Goal: Task Accomplishment & Management: Use online tool/utility

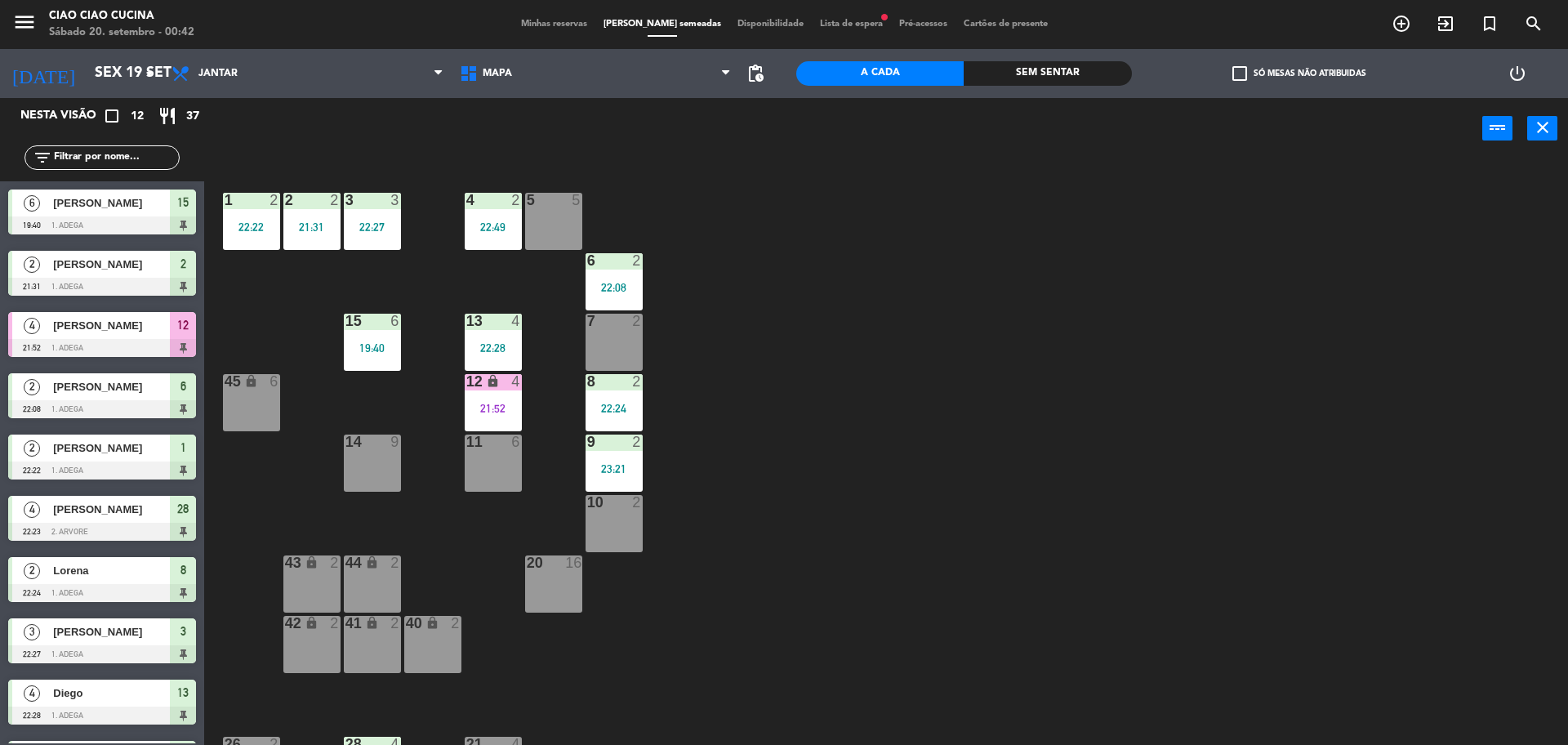
scroll to position [166, 0]
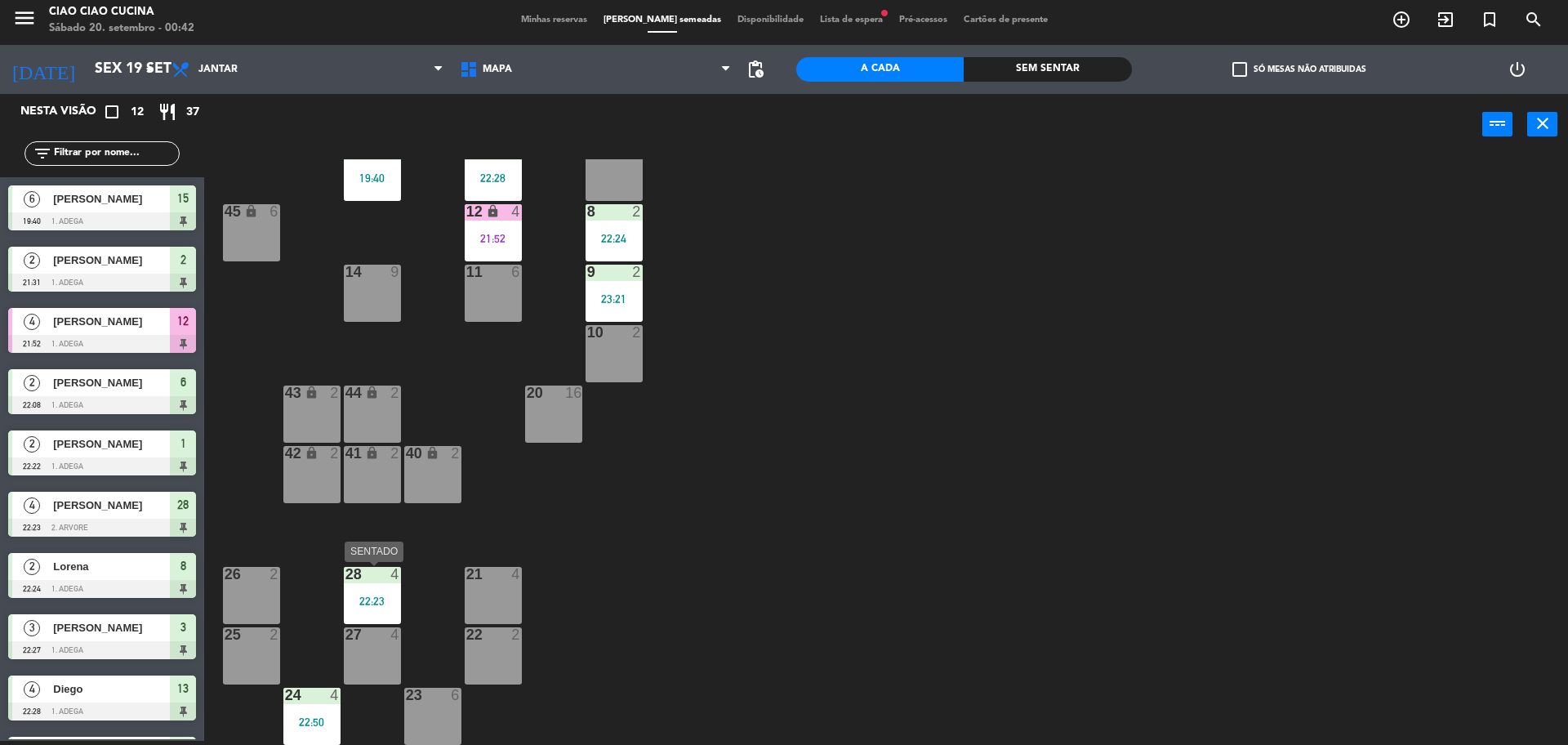
click at [375, 596] on div "22:23" at bounding box center [372, 601] width 57 height 12
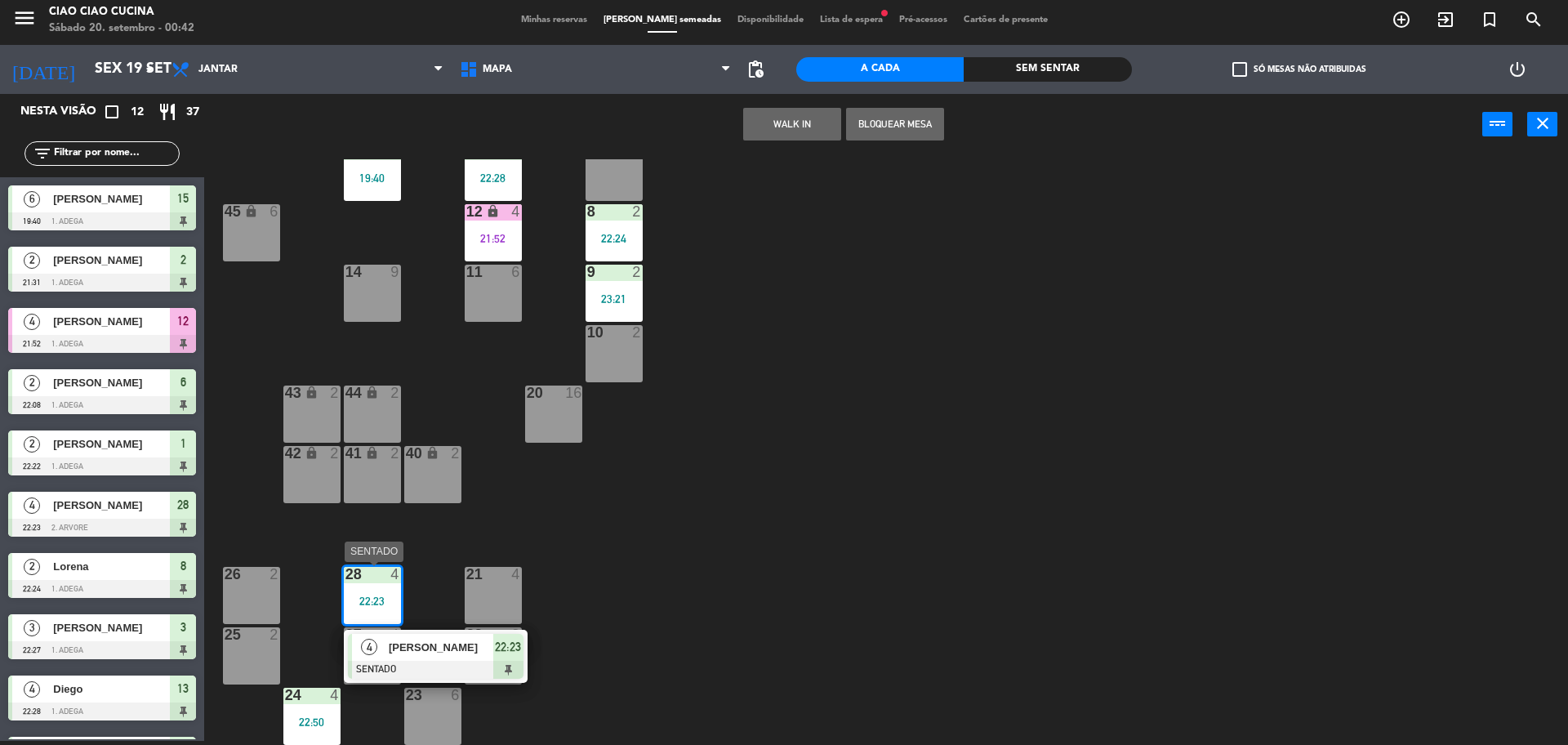
click at [387, 638] on div "[PERSON_NAME]" at bounding box center [440, 648] width 106 height 27
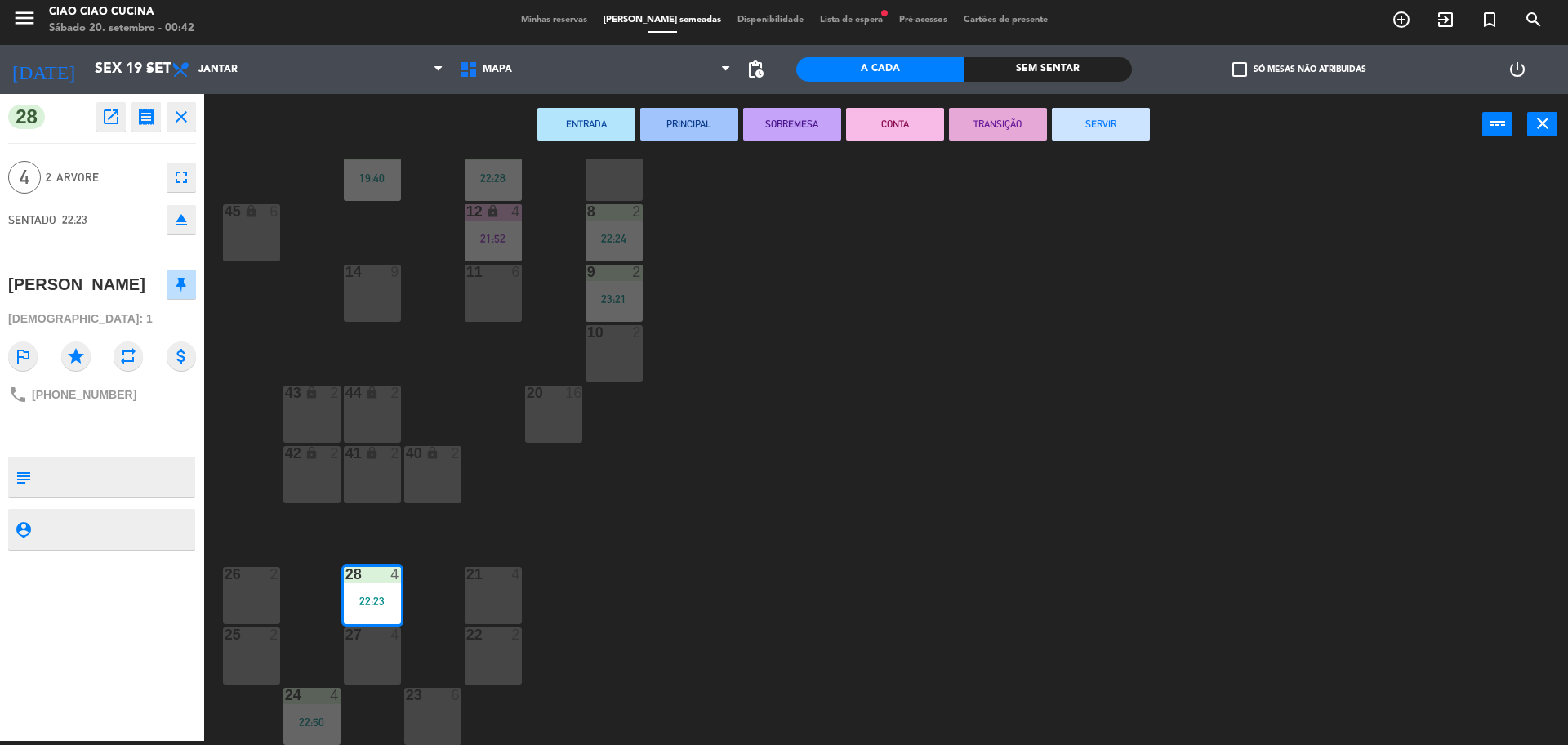
click at [1128, 136] on button "SERVIR" at bounding box center [1102, 124] width 98 height 33
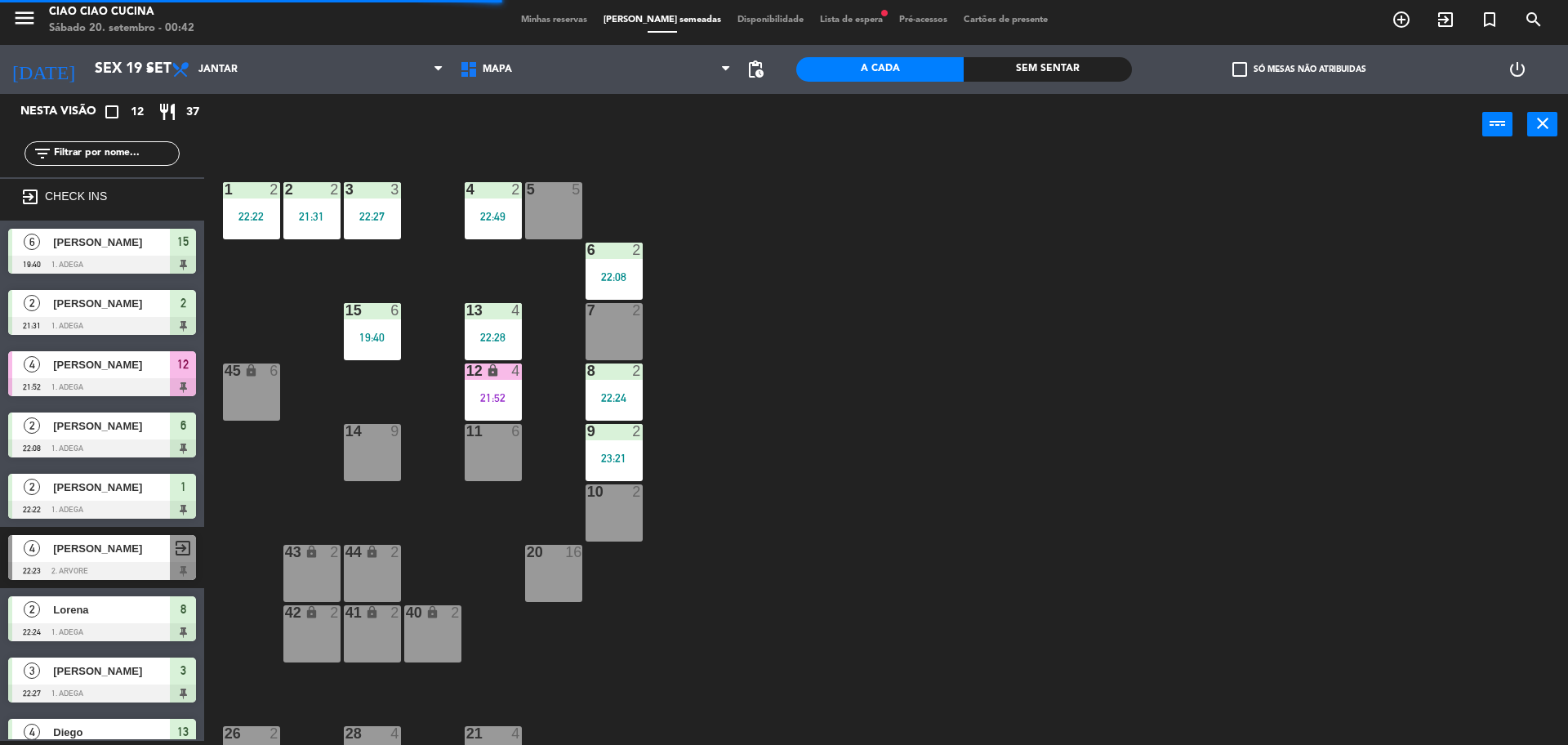
scroll to position [0, 0]
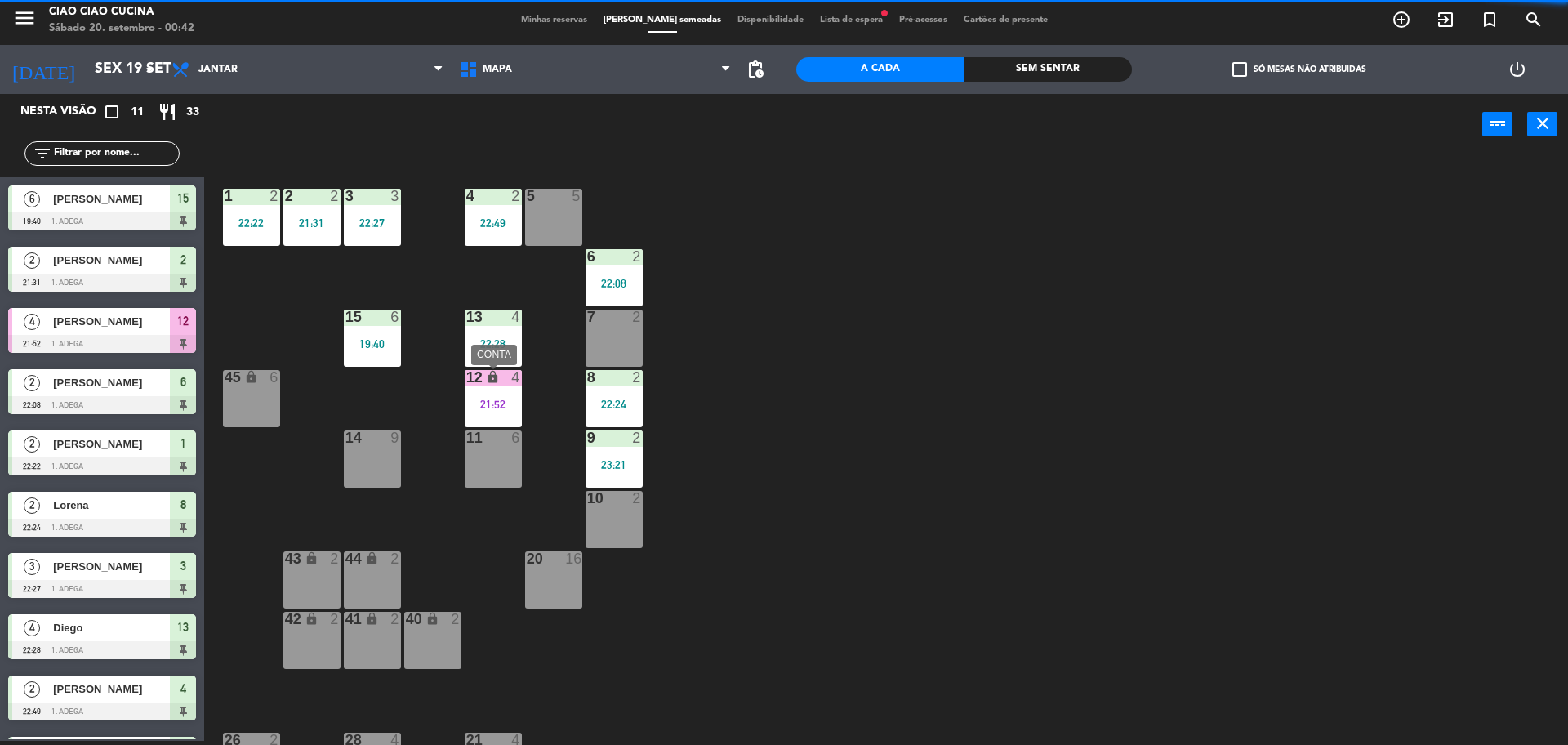
click at [492, 399] on div "21:52" at bounding box center [492, 405] width 57 height 12
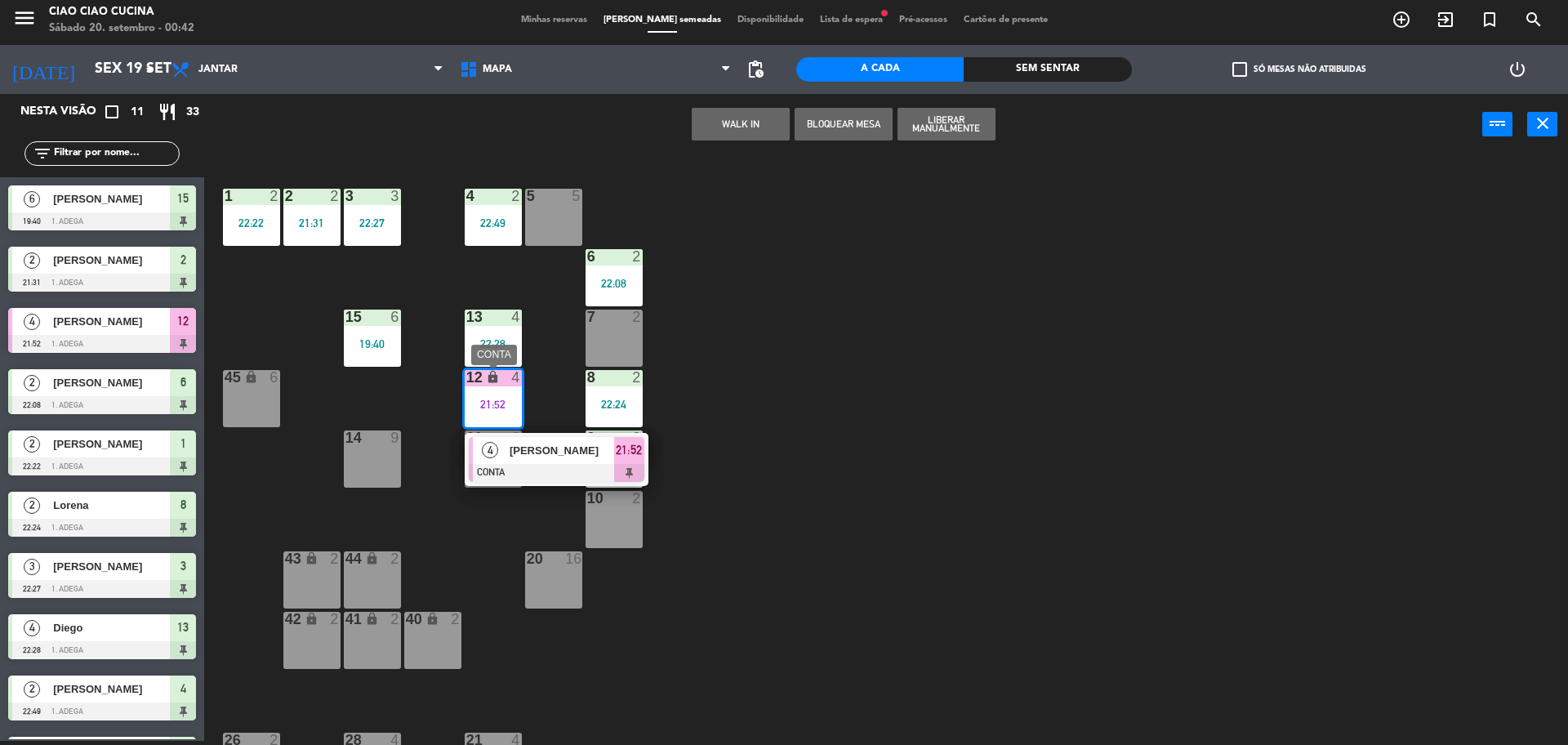
click at [513, 458] on span "[PERSON_NAME]" at bounding box center [562, 450] width 104 height 17
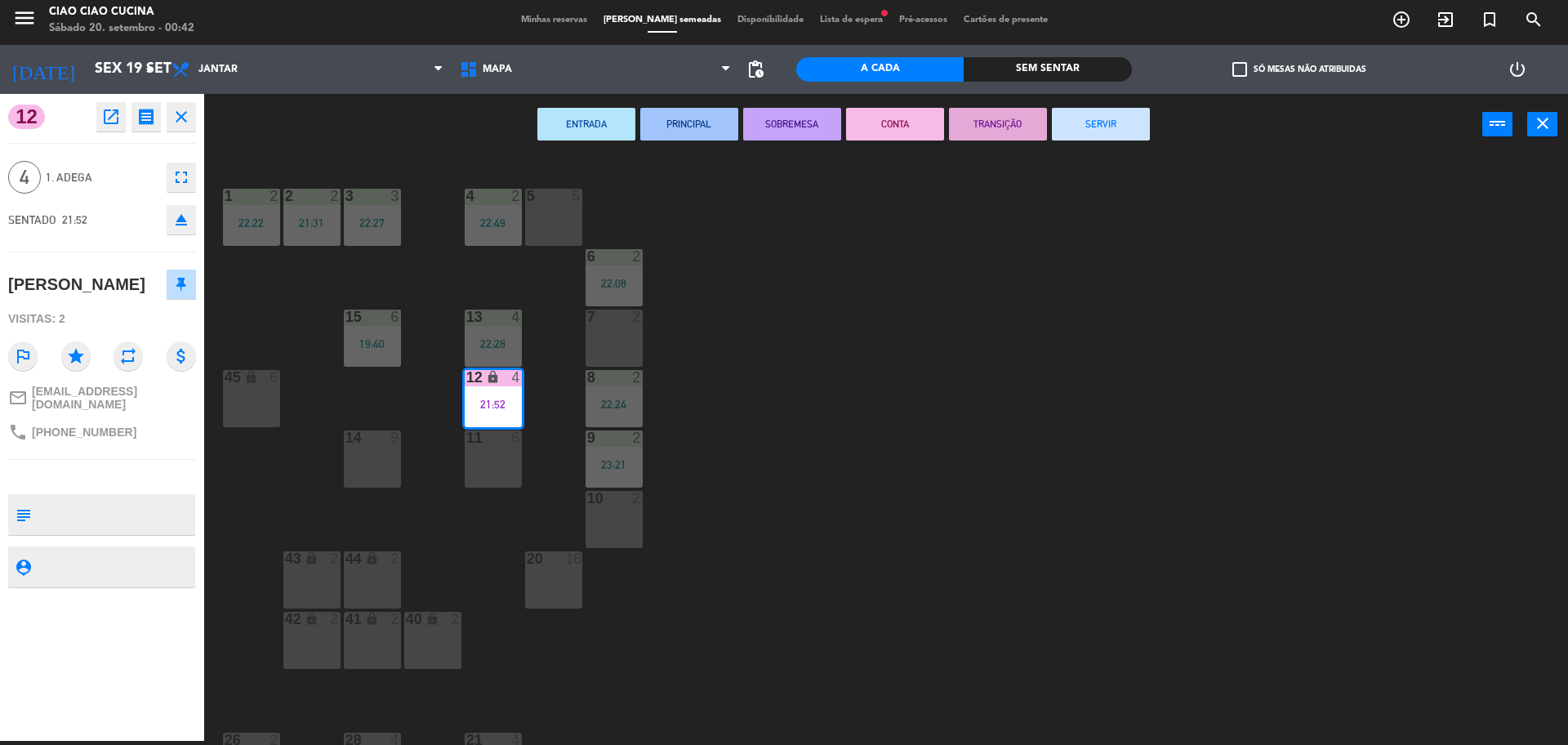
click at [1119, 125] on button "SERVIR" at bounding box center [1102, 124] width 98 height 33
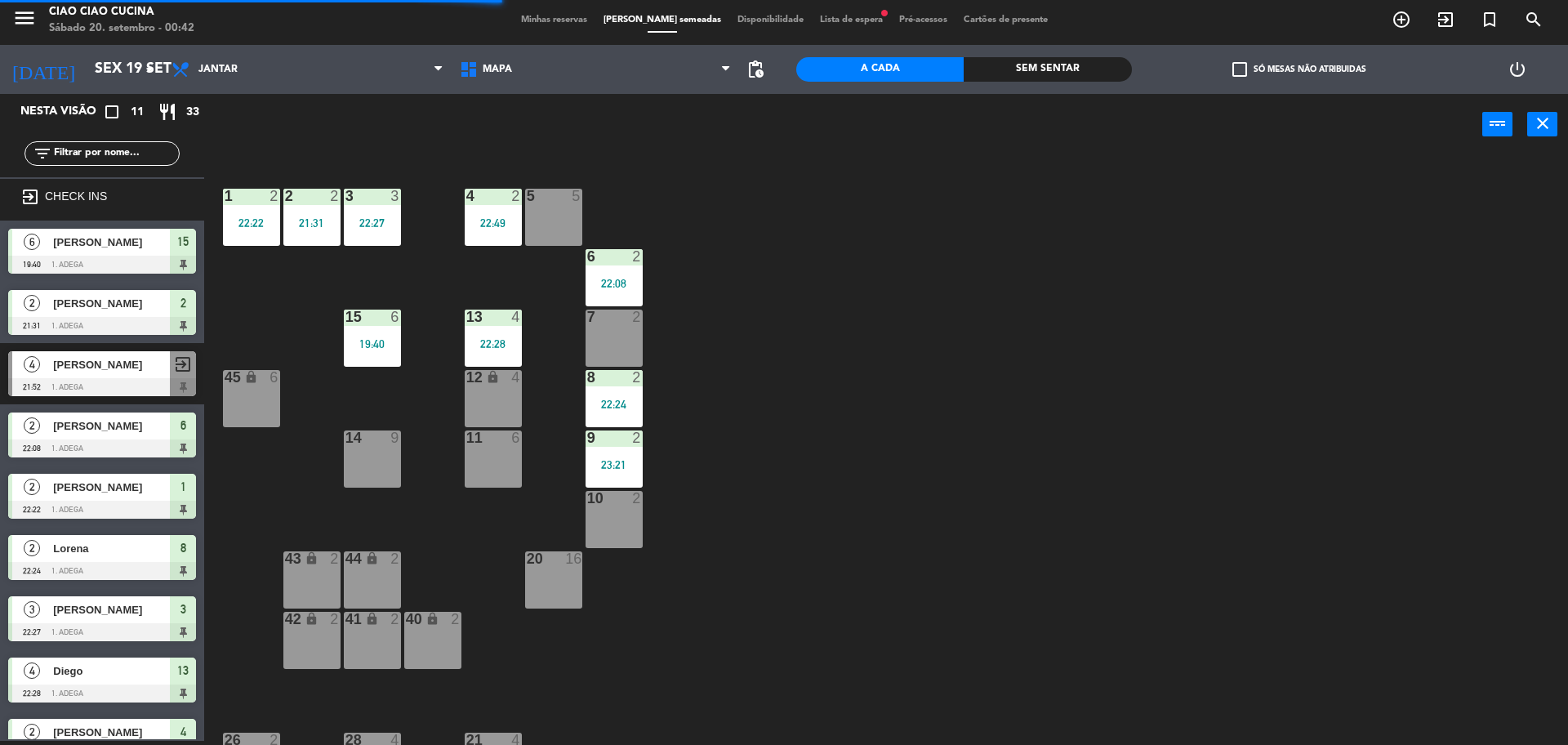
click at [613, 399] on div "22:24" at bounding box center [614, 405] width 57 height 12
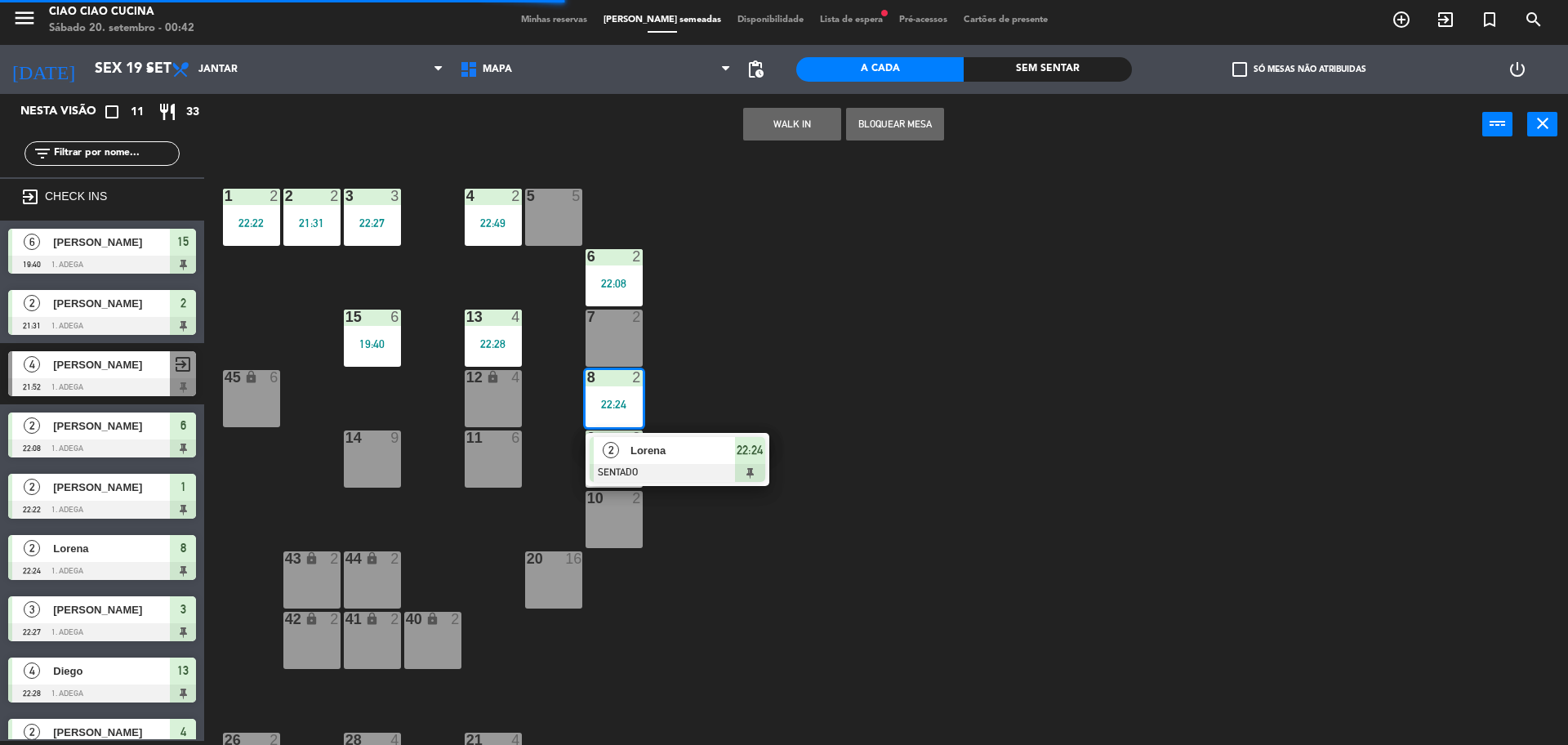
drag, startPoint x: 632, startPoint y: 461, endPoint x: 706, endPoint y: 383, distance: 107.5
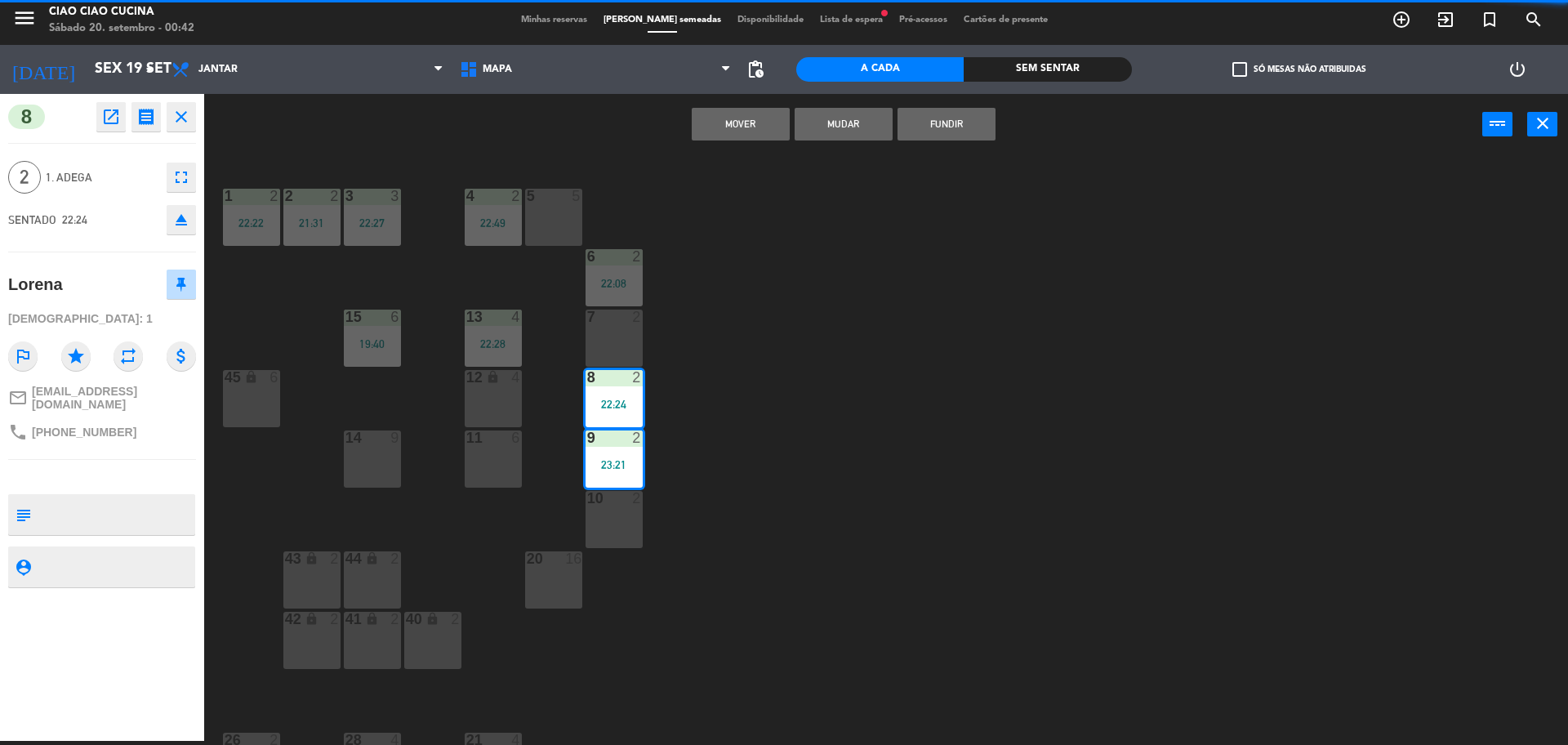
click at [954, 120] on button "FUNDIR" at bounding box center [946, 124] width 98 height 33
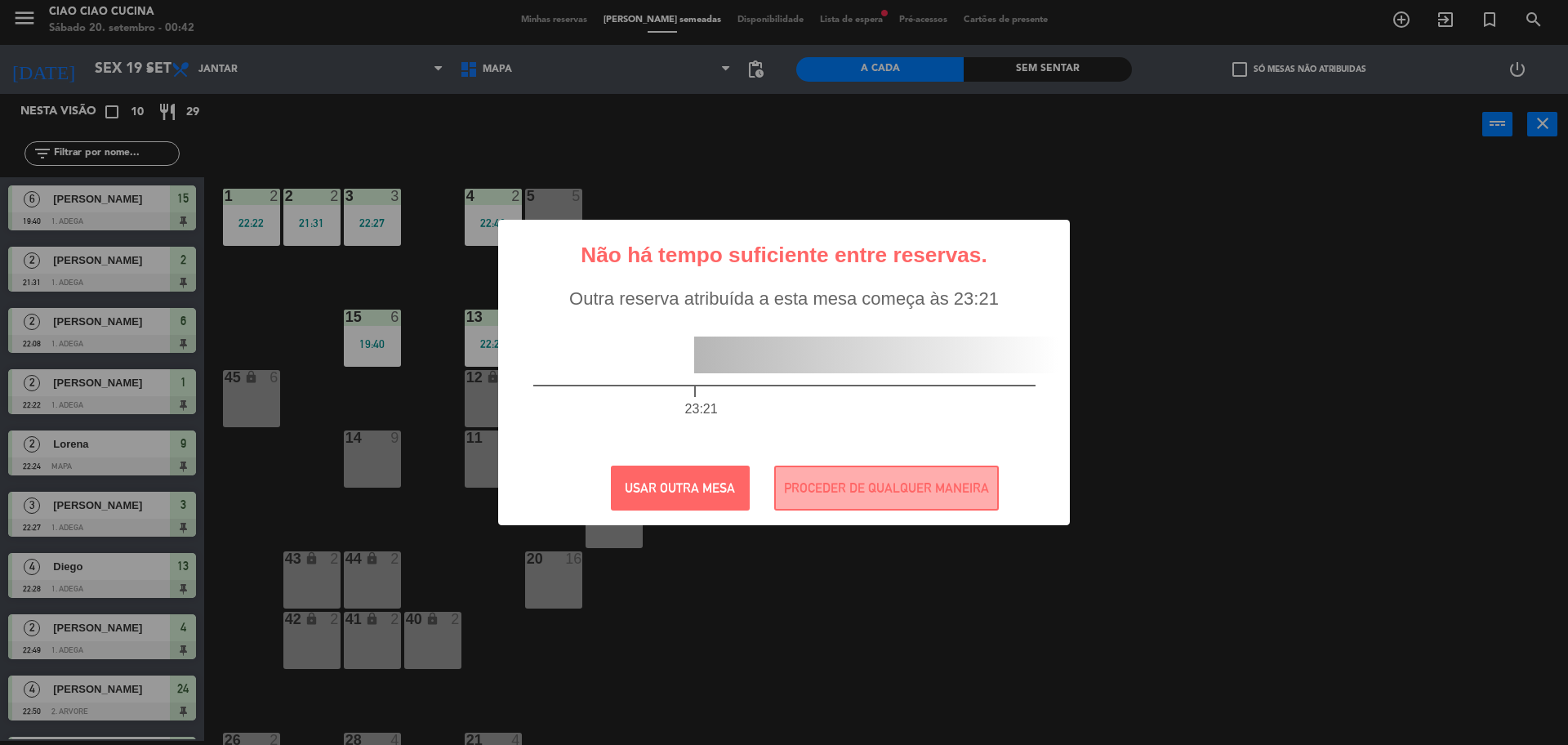
click at [1280, 415] on div "? ! i Não há tempo suficiente entre reservas. × Outra reserva atribuída a esta …" at bounding box center [784, 372] width 1568 height 745
click at [876, 507] on button "PROCEDER DE QUALQUER MANEIRA" at bounding box center [886, 488] width 225 height 45
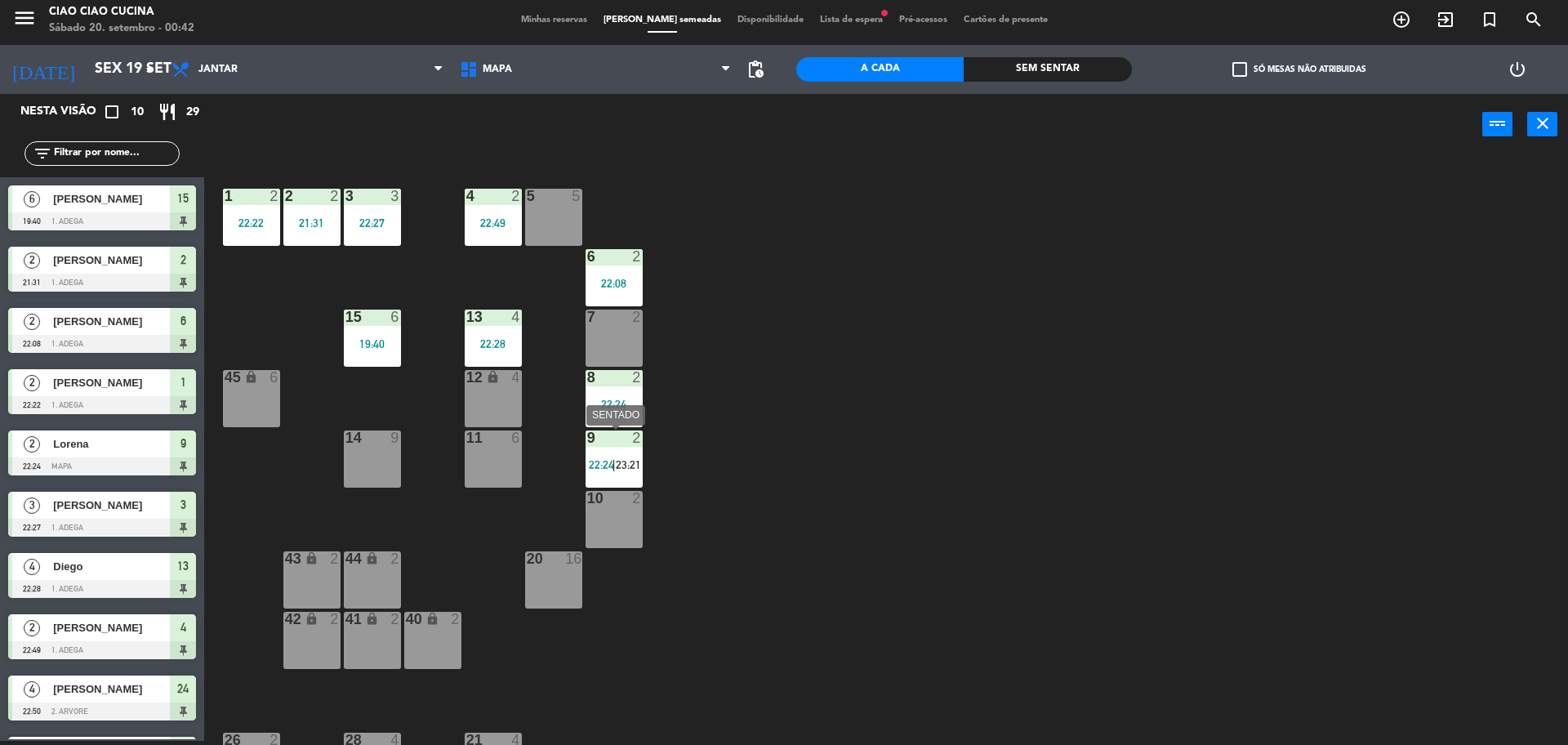
click at [606, 468] on span "22:24" at bounding box center [601, 465] width 25 height 13
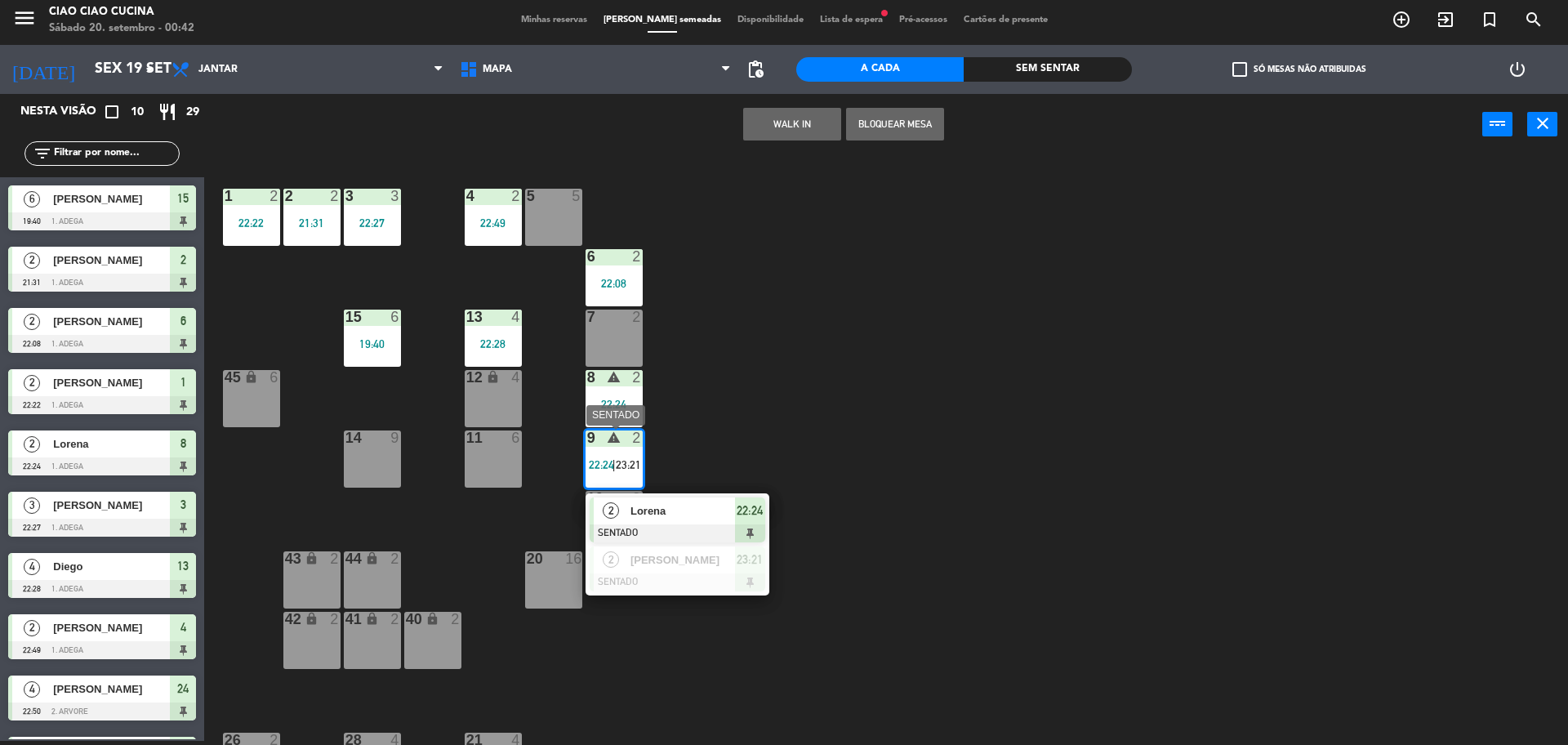
click at [642, 512] on span "Lorena" at bounding box center [682, 511] width 104 height 17
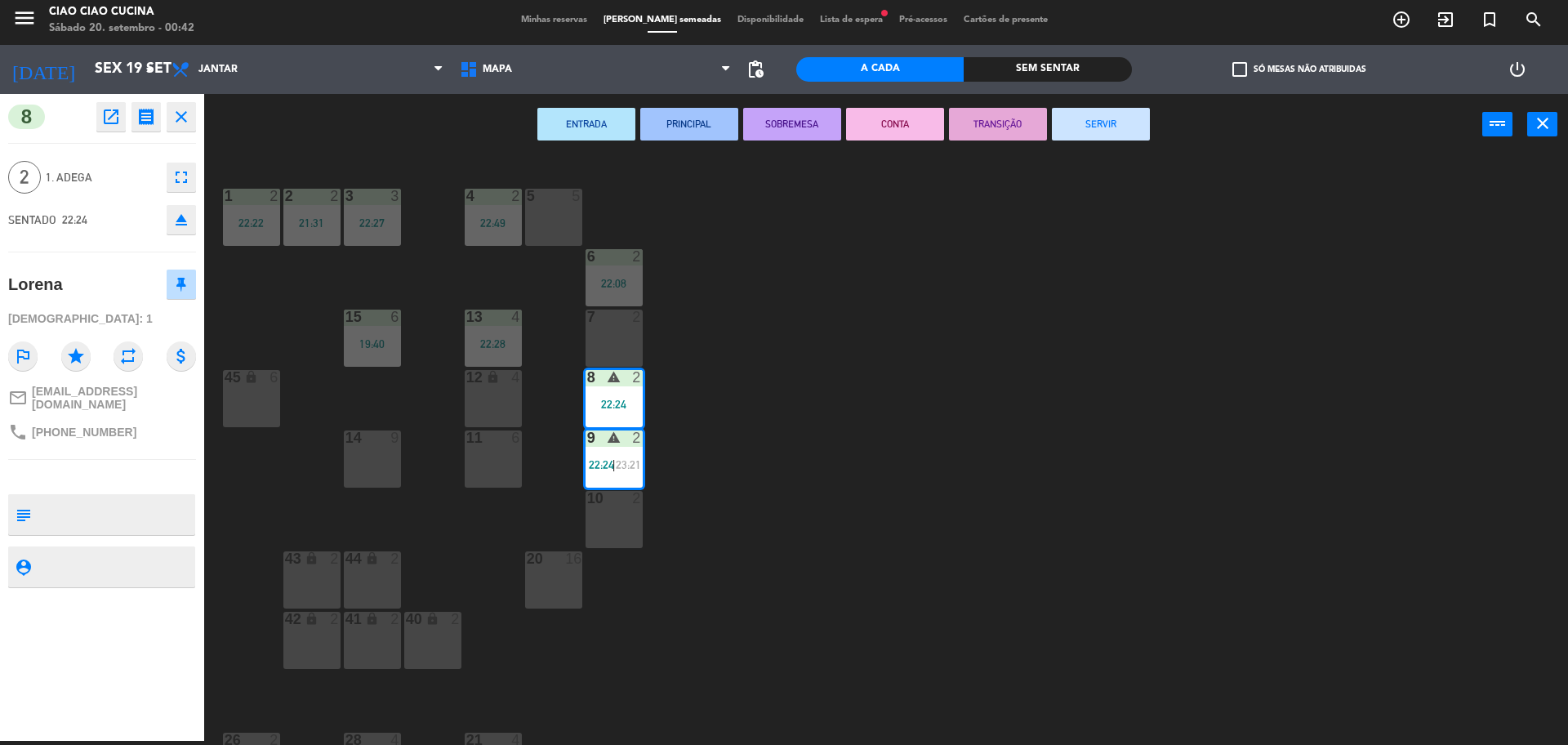
click at [1091, 125] on button "SERVIR" at bounding box center [1102, 124] width 98 height 33
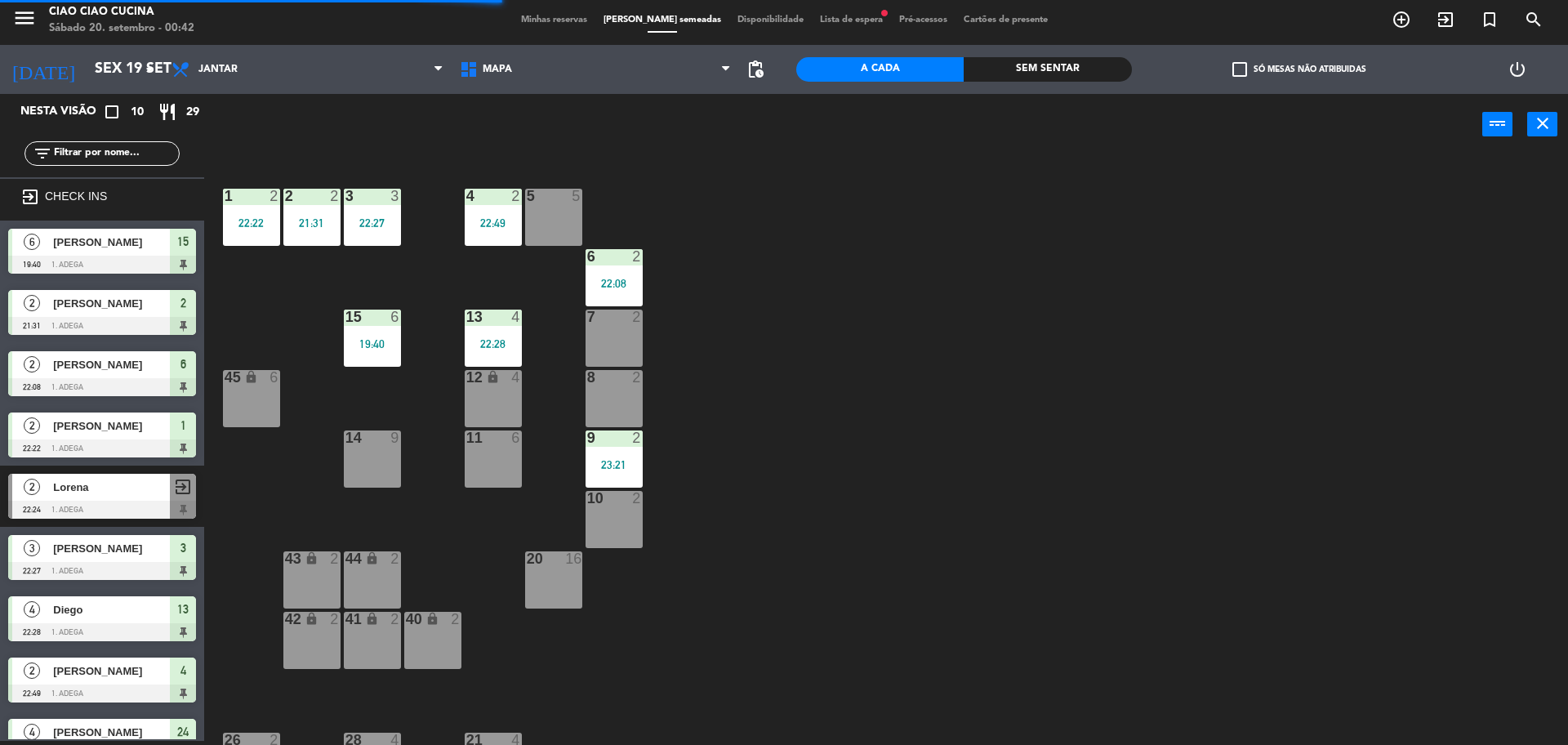
drag, startPoint x: 625, startPoint y: 453, endPoint x: 638, endPoint y: 481, distance: 30.9
click at [625, 453] on div "9 2 23:21" at bounding box center [614, 459] width 57 height 57
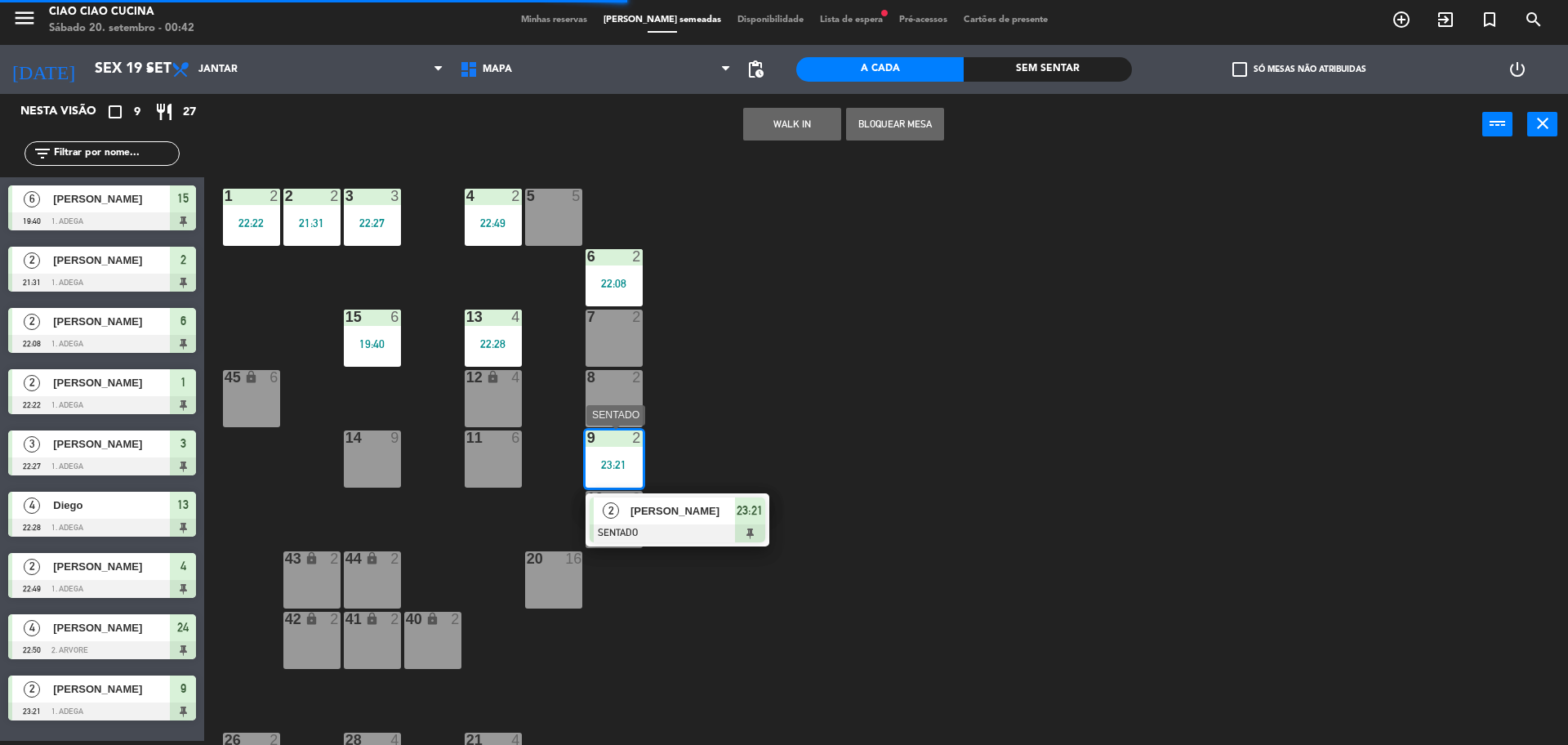
click at [645, 507] on span "[PERSON_NAME]" at bounding box center [682, 511] width 104 height 17
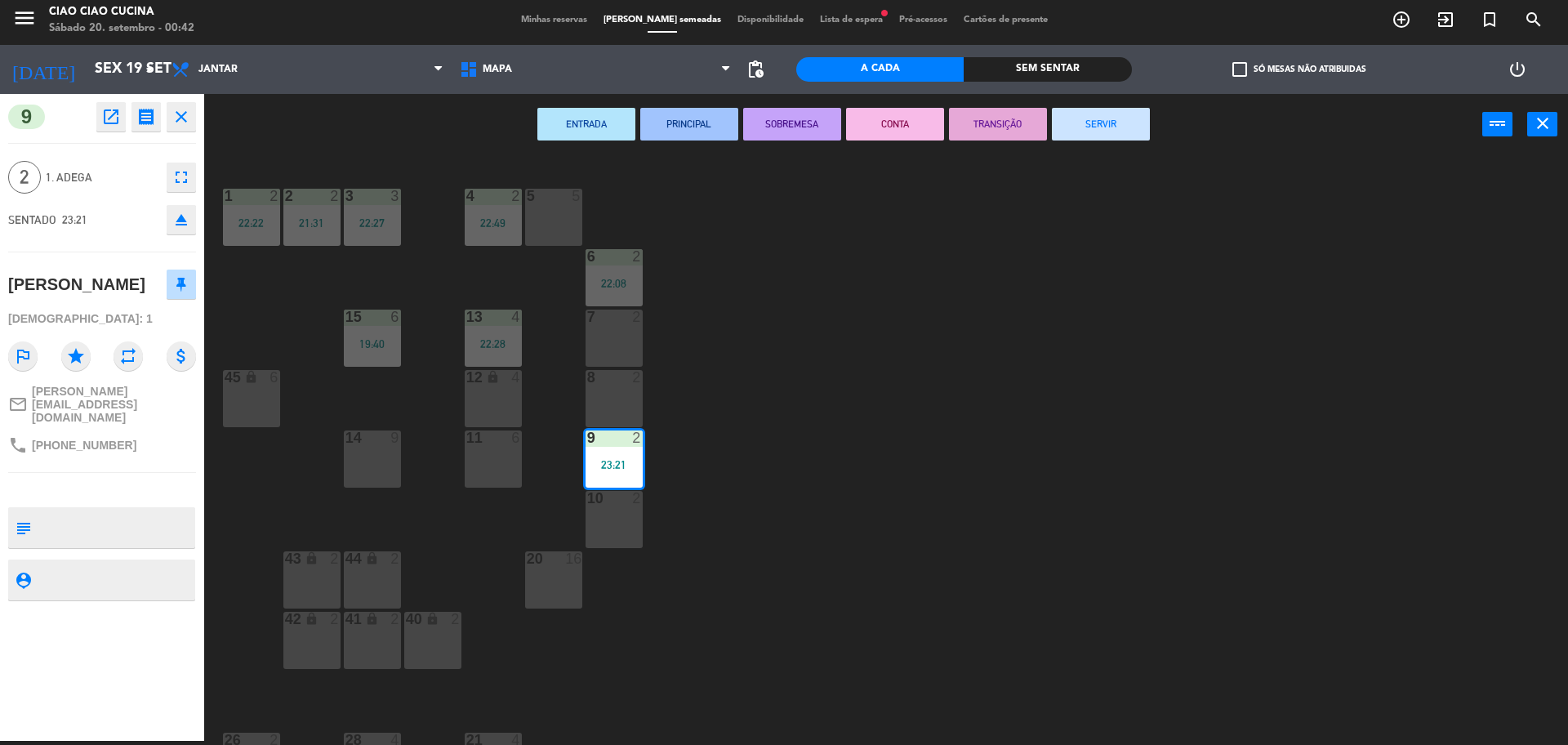
click at [1013, 298] on div "1 2 22:22 2 2 21:31 3 3 22:27 5 5 4 2 22:49 6 2 22:08 13 4 22:28 7 2 15 6 19:40…" at bounding box center [893, 452] width 1348 height 586
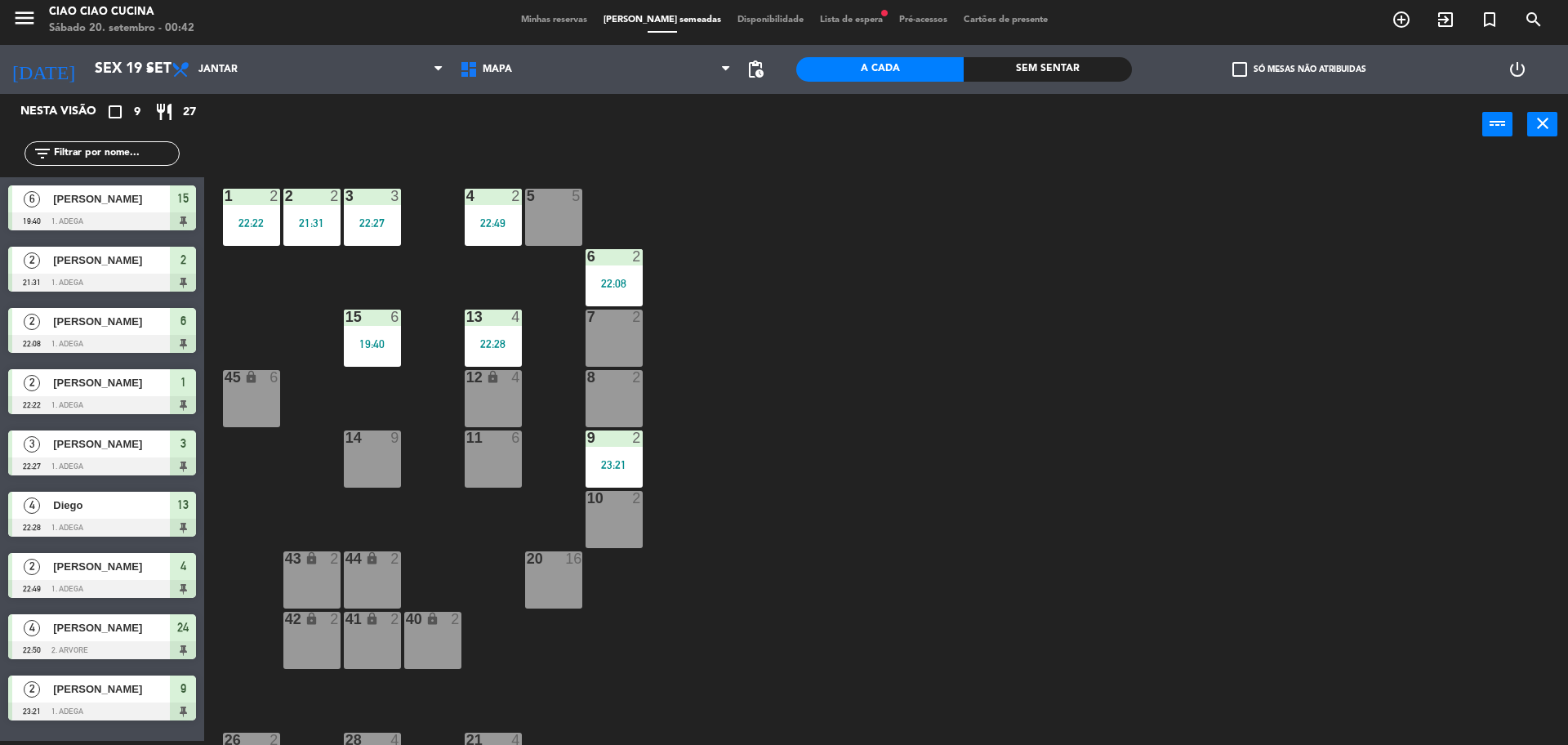
click at [615, 299] on div "6 2 22:08" at bounding box center [614, 277] width 57 height 57
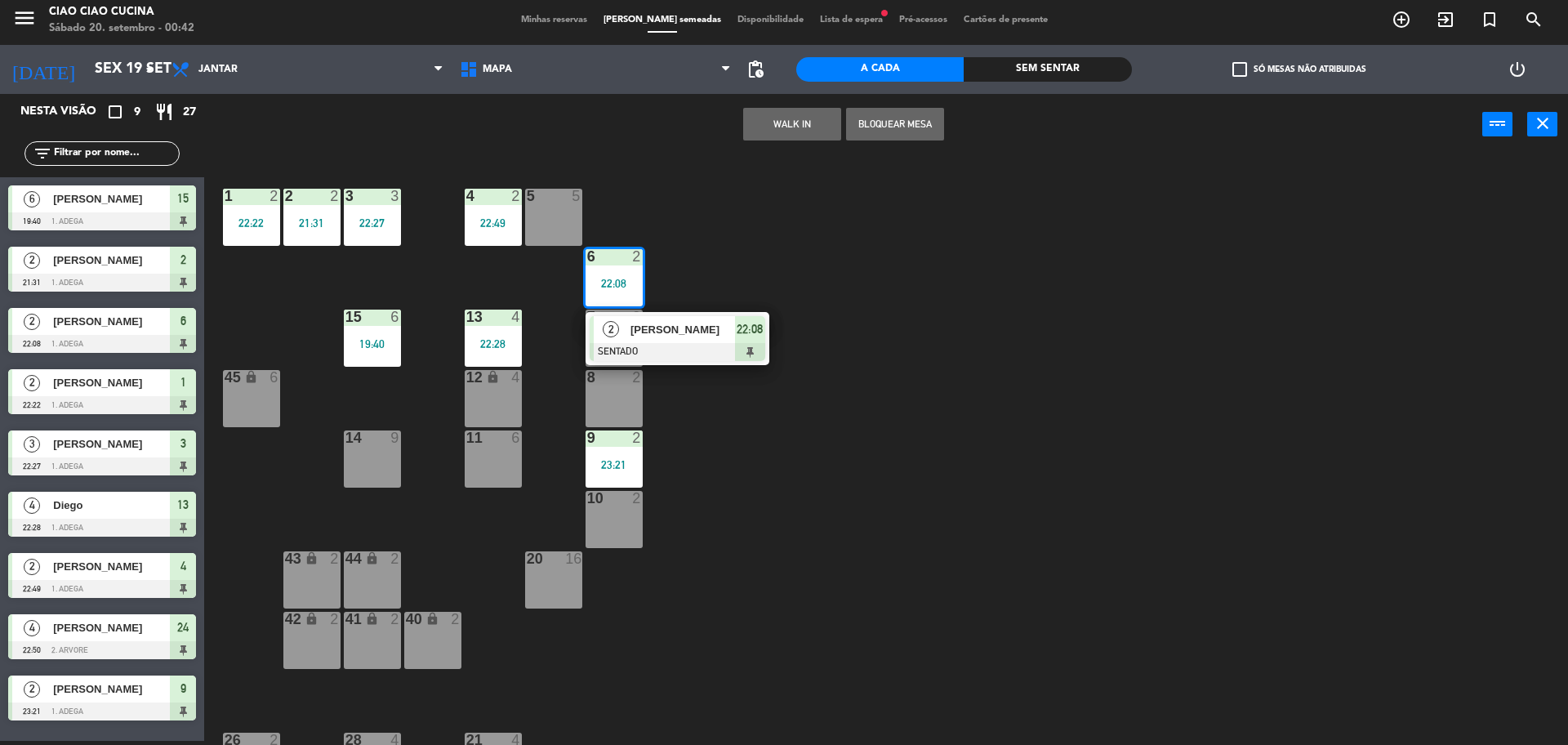
click at [624, 347] on div at bounding box center [678, 352] width 175 height 18
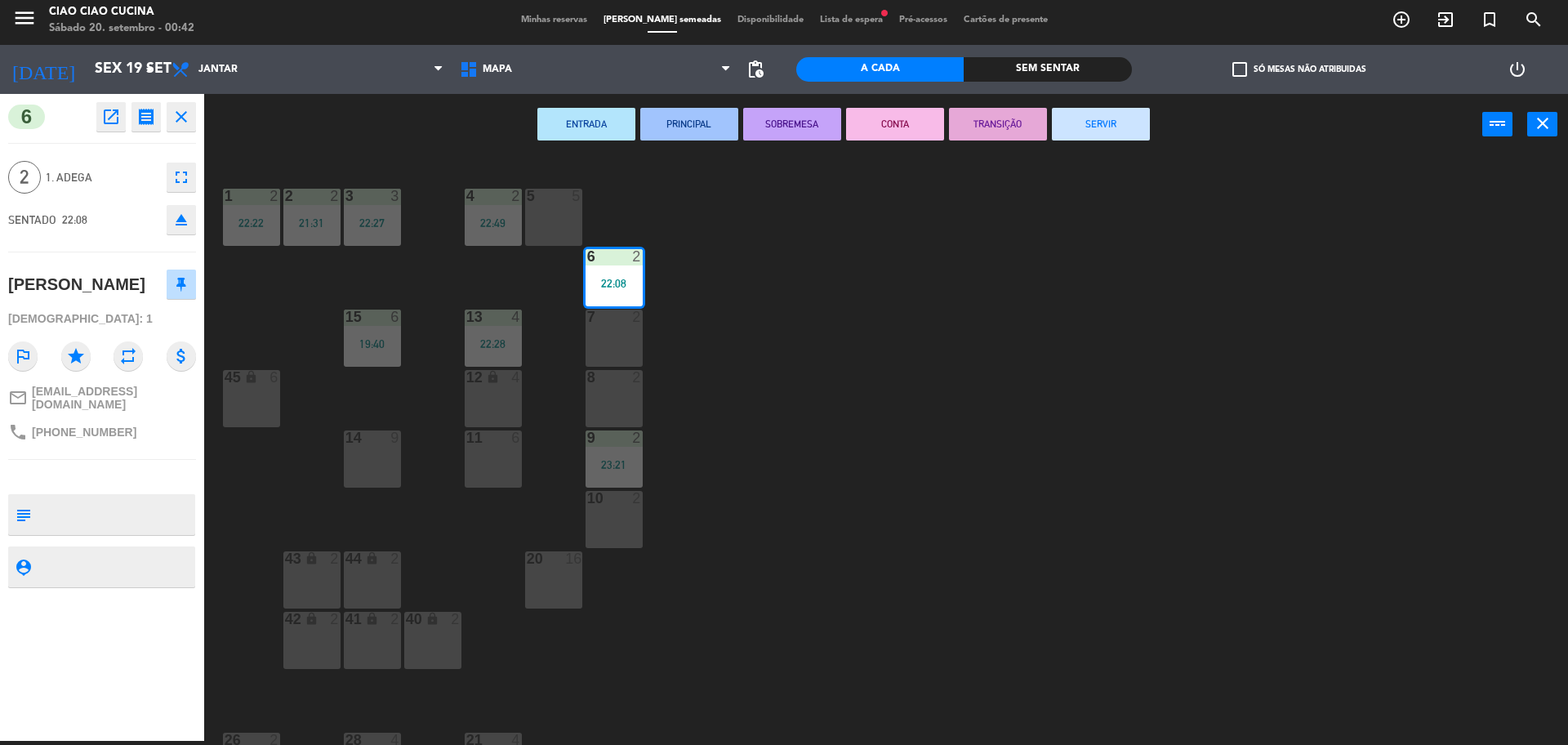
click at [1113, 120] on button "SERVIR" at bounding box center [1102, 124] width 98 height 33
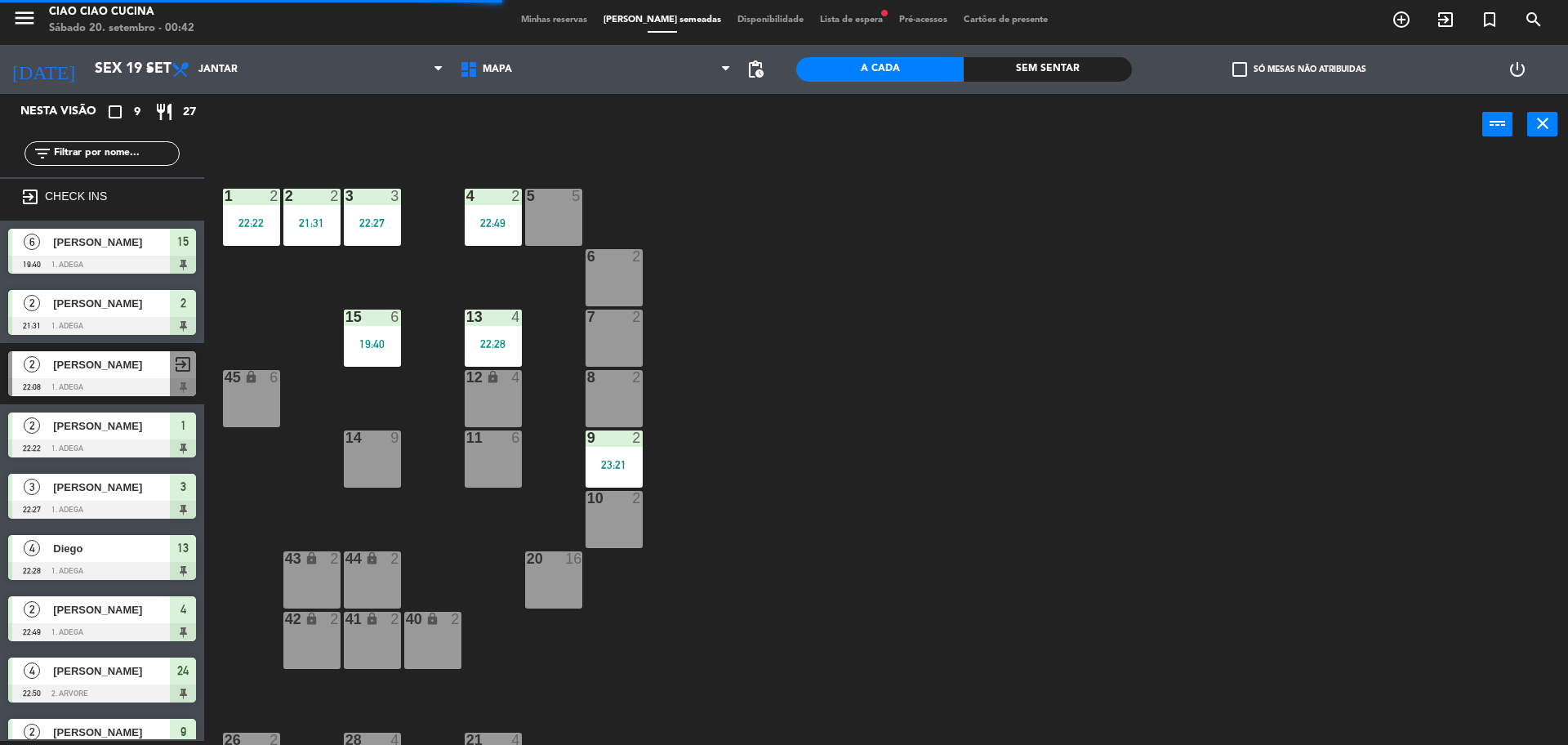
click at [520, 340] on div "22:28" at bounding box center [492, 344] width 57 height 12
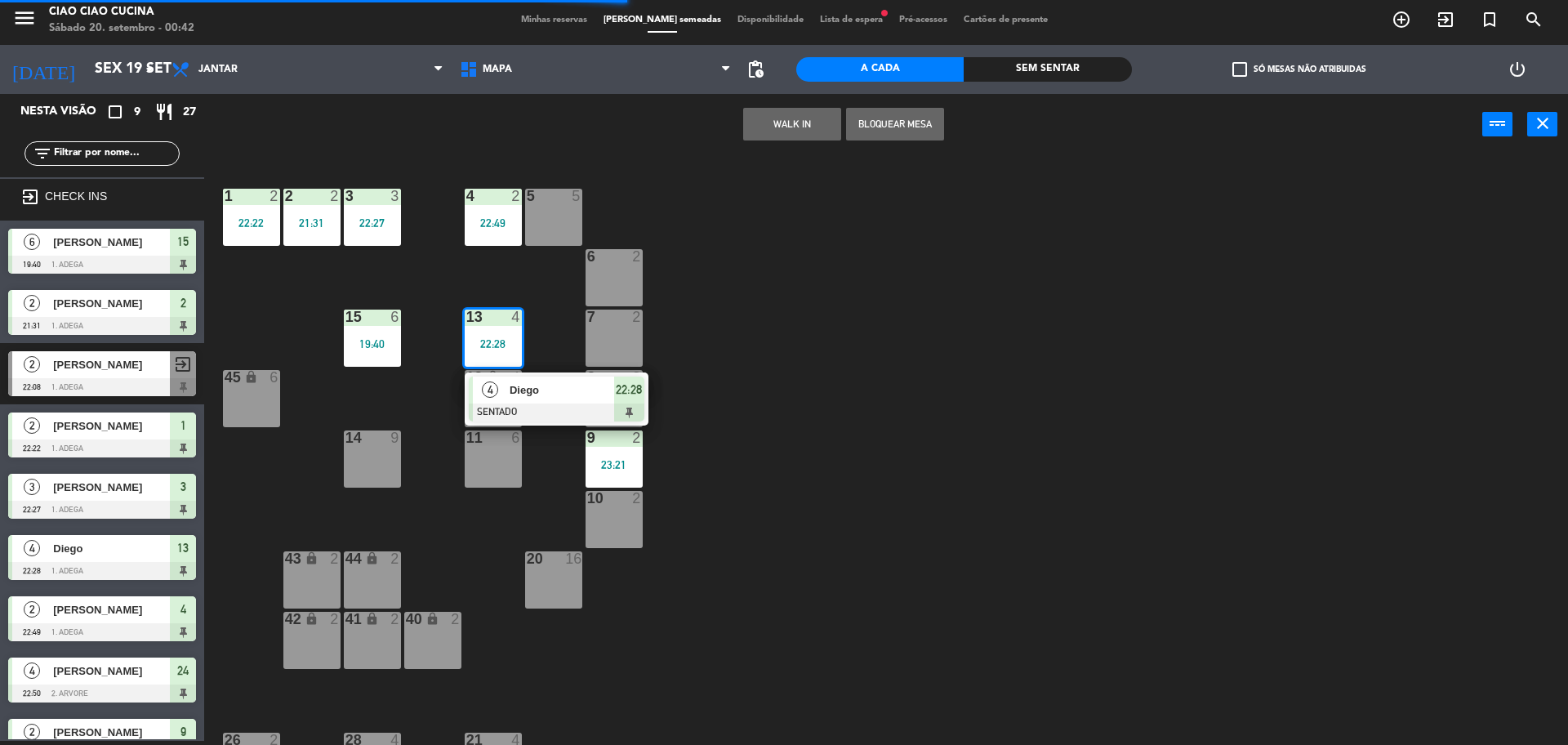
click at [532, 388] on span "Diego" at bounding box center [562, 390] width 104 height 17
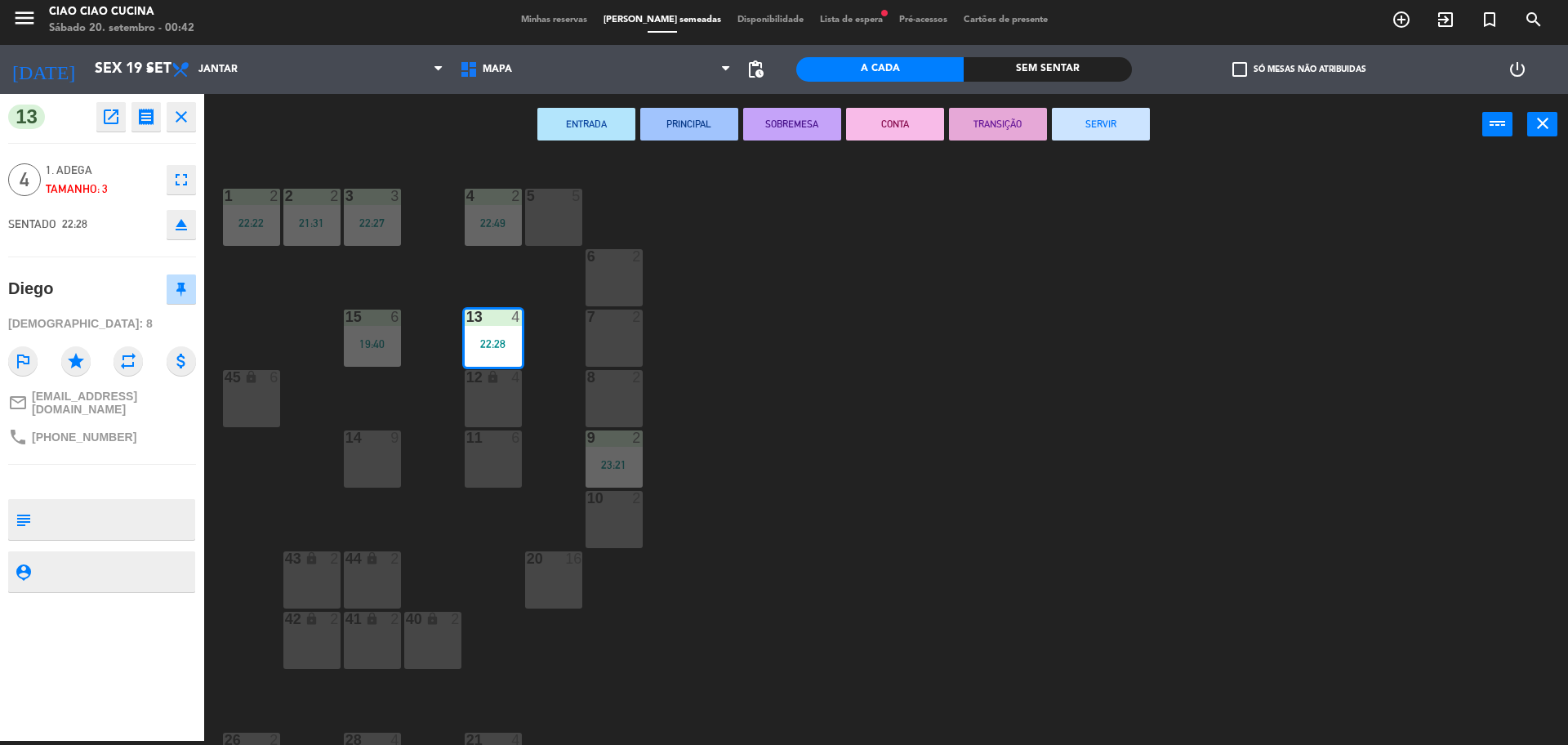
click at [1104, 125] on button "SERVIR" at bounding box center [1102, 124] width 98 height 33
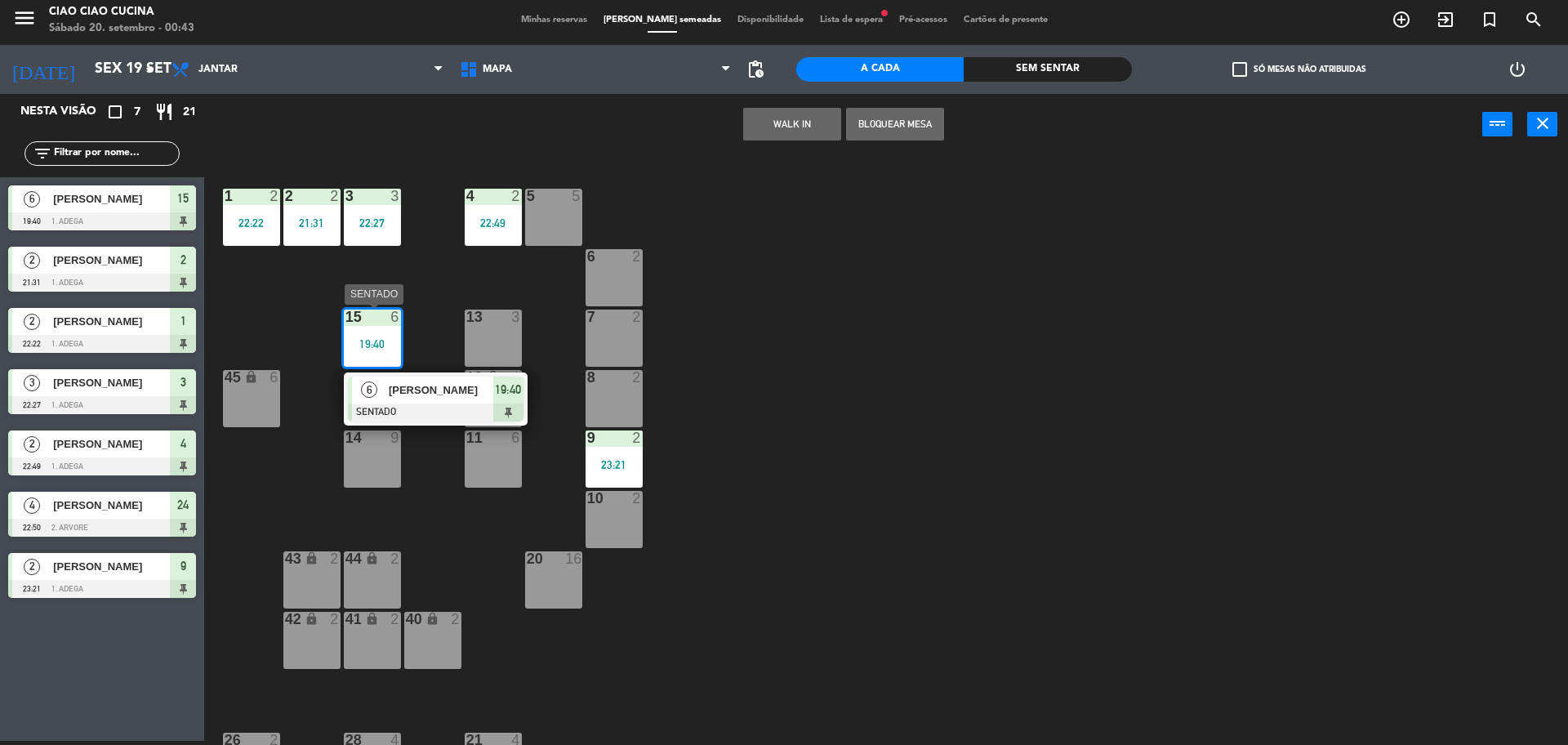
click at [431, 393] on span "[PERSON_NAME]" at bounding box center [440, 390] width 104 height 17
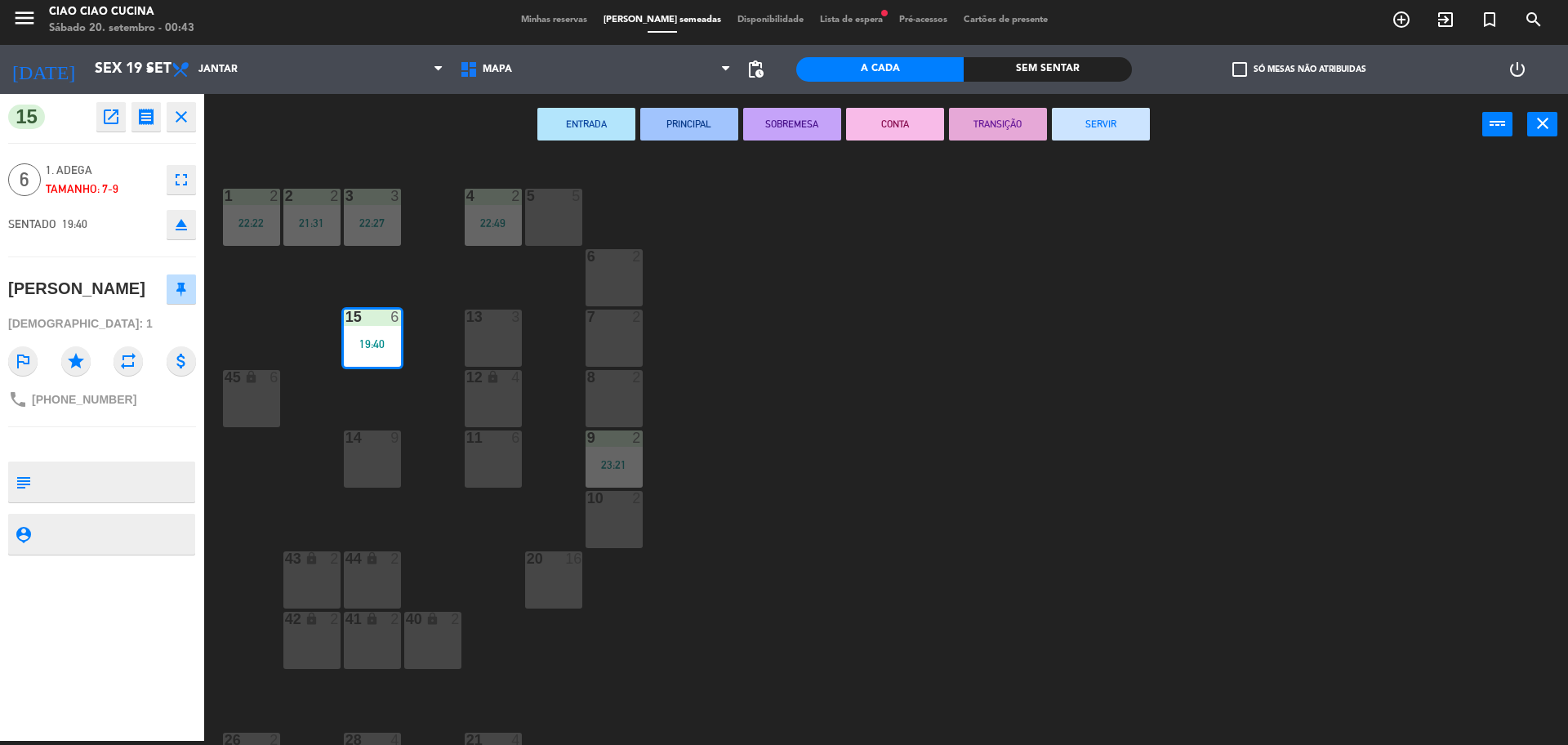
click at [1130, 124] on button "SERVIR" at bounding box center [1102, 124] width 98 height 33
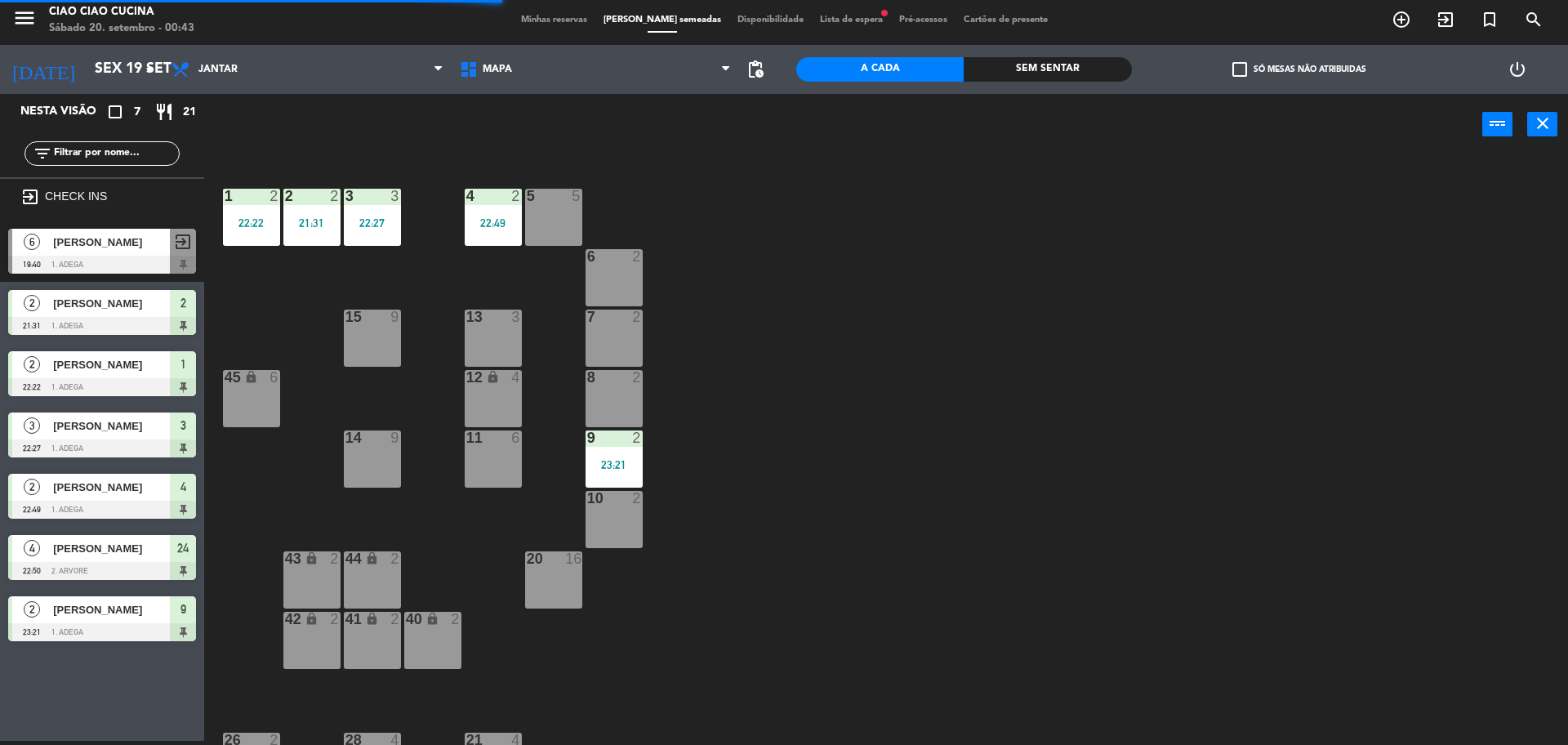
click at [496, 224] on div "22:49" at bounding box center [492, 223] width 57 height 12
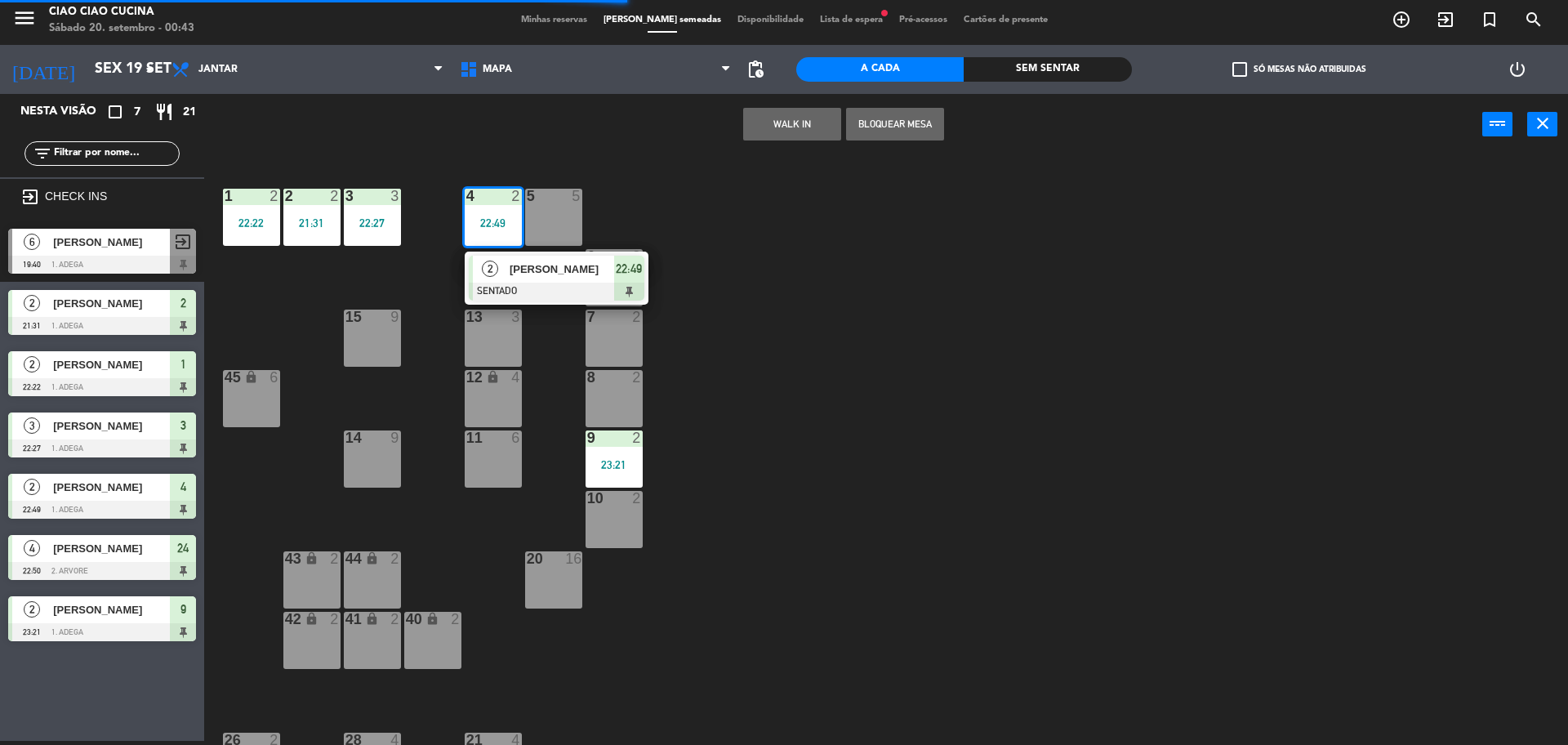
click at [531, 260] on span "[PERSON_NAME]" at bounding box center [562, 269] width 104 height 17
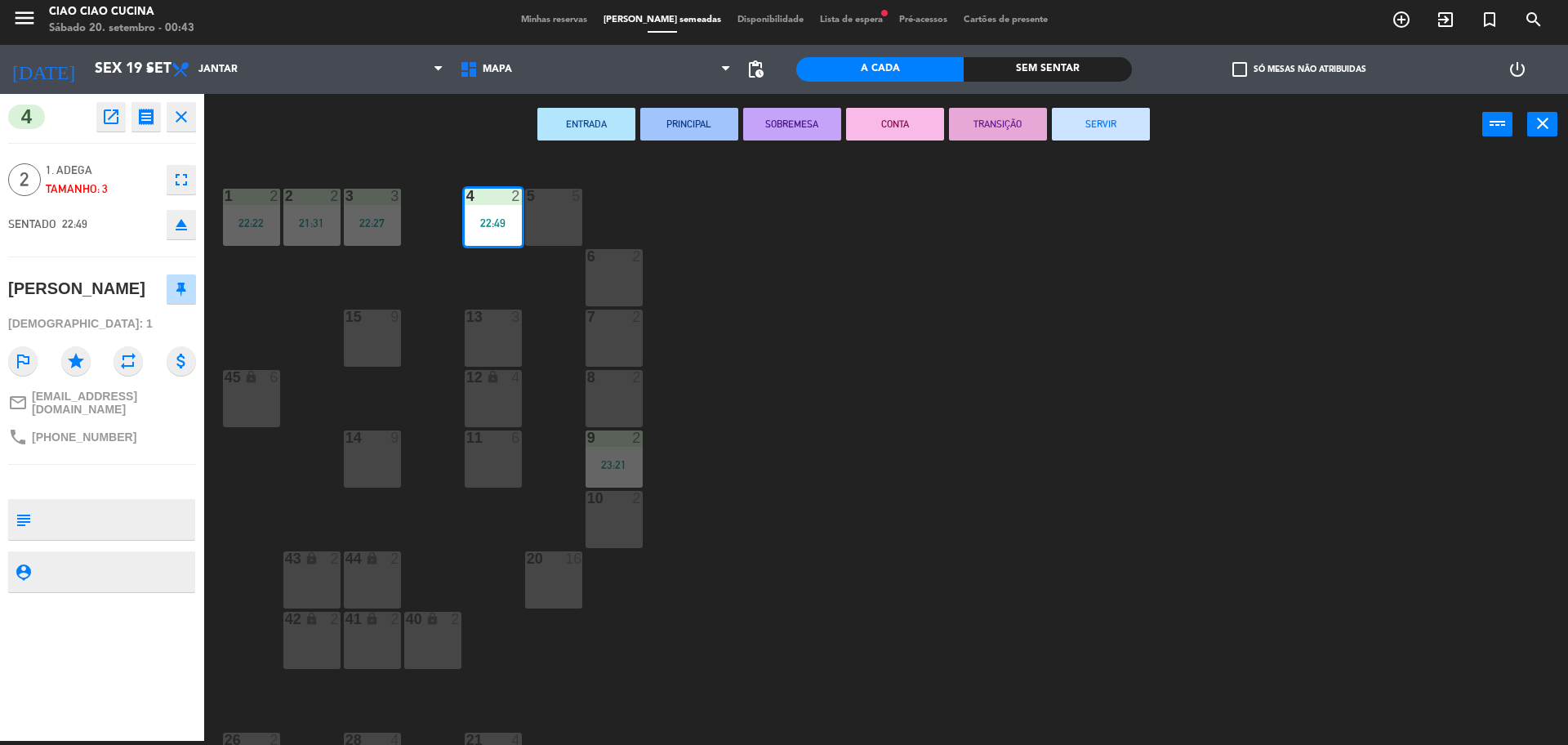
click at [1081, 123] on button "SERVIR" at bounding box center [1102, 124] width 98 height 33
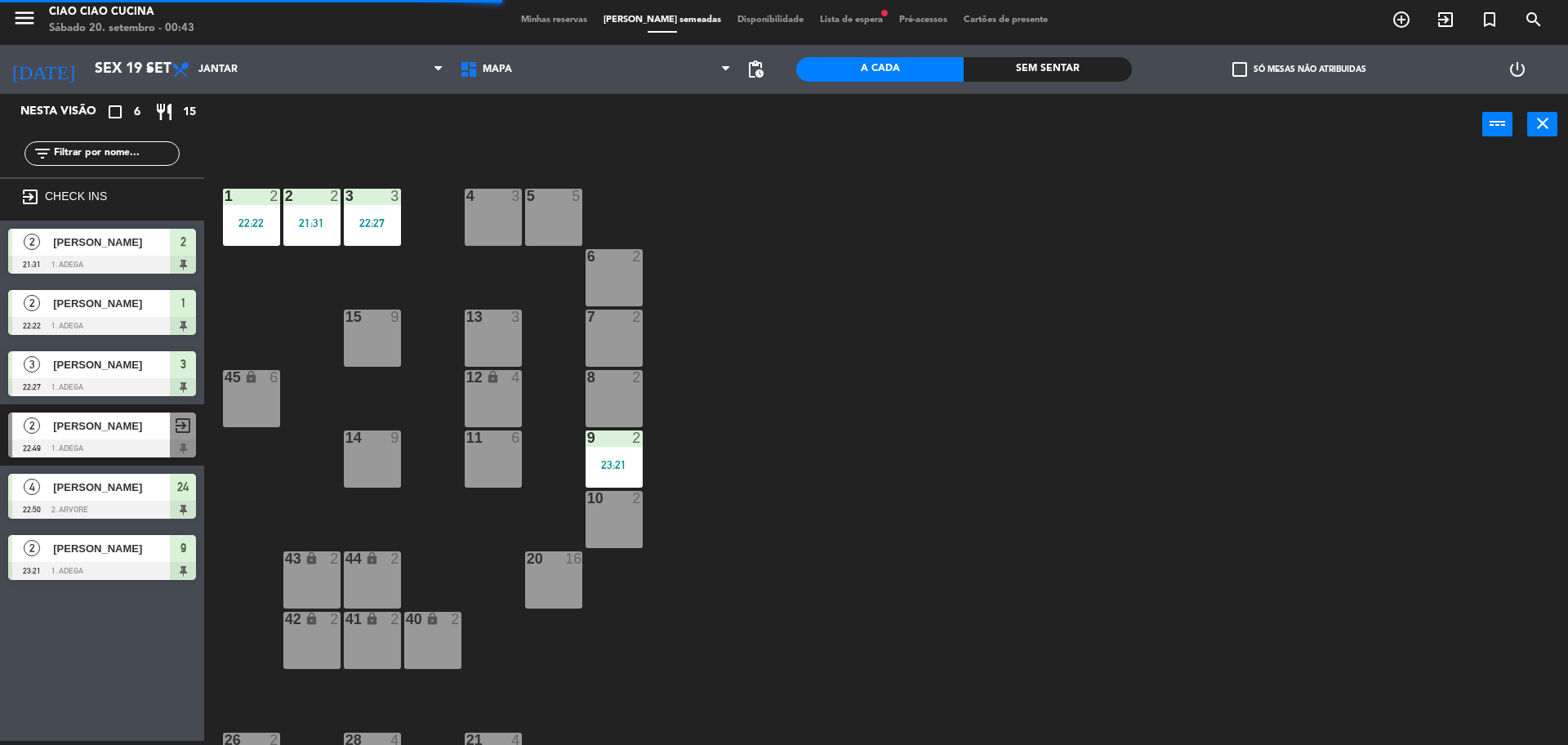
click at [366, 207] on div "3 3 22:27" at bounding box center [372, 217] width 57 height 57
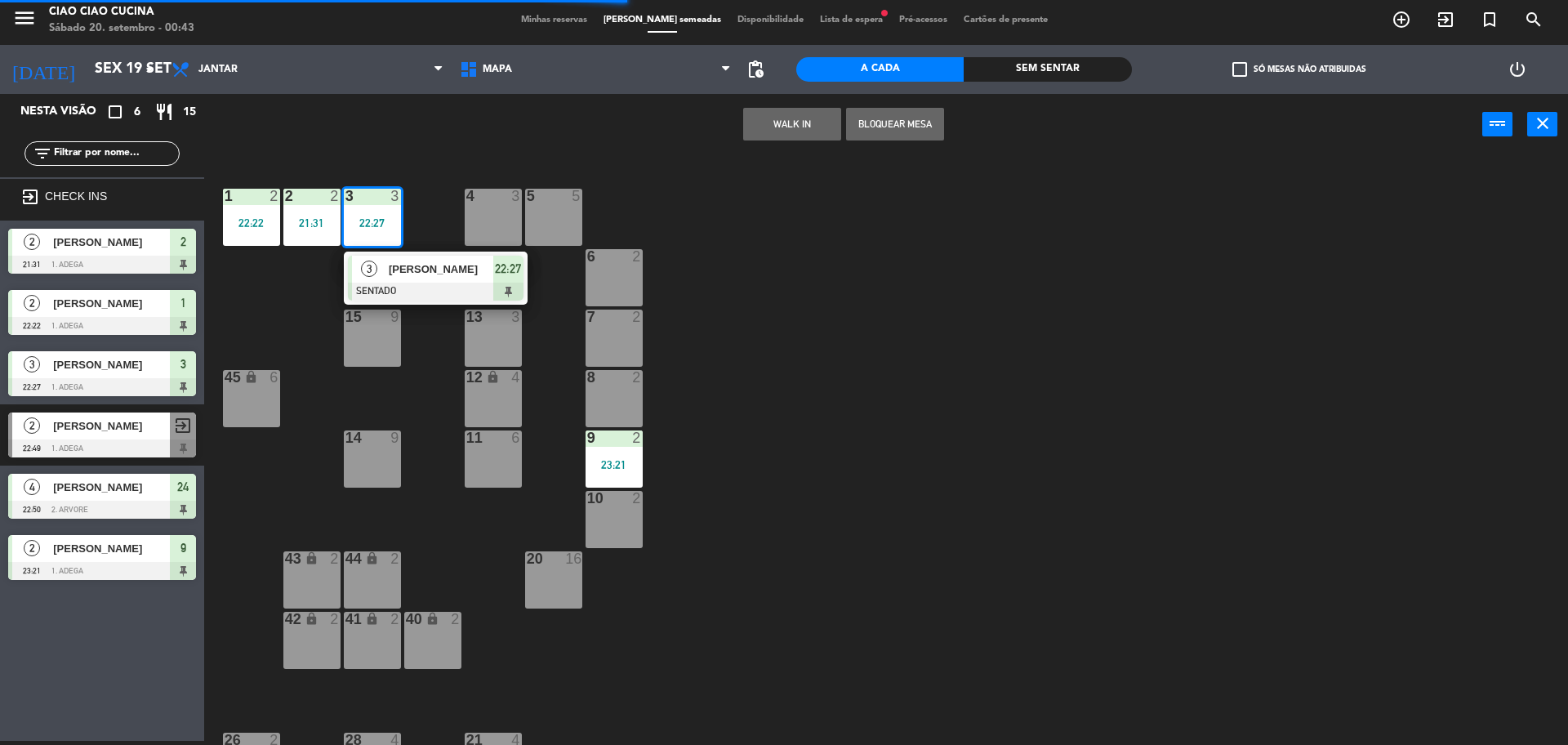
click at [432, 265] on span "[PERSON_NAME]" at bounding box center [440, 269] width 104 height 17
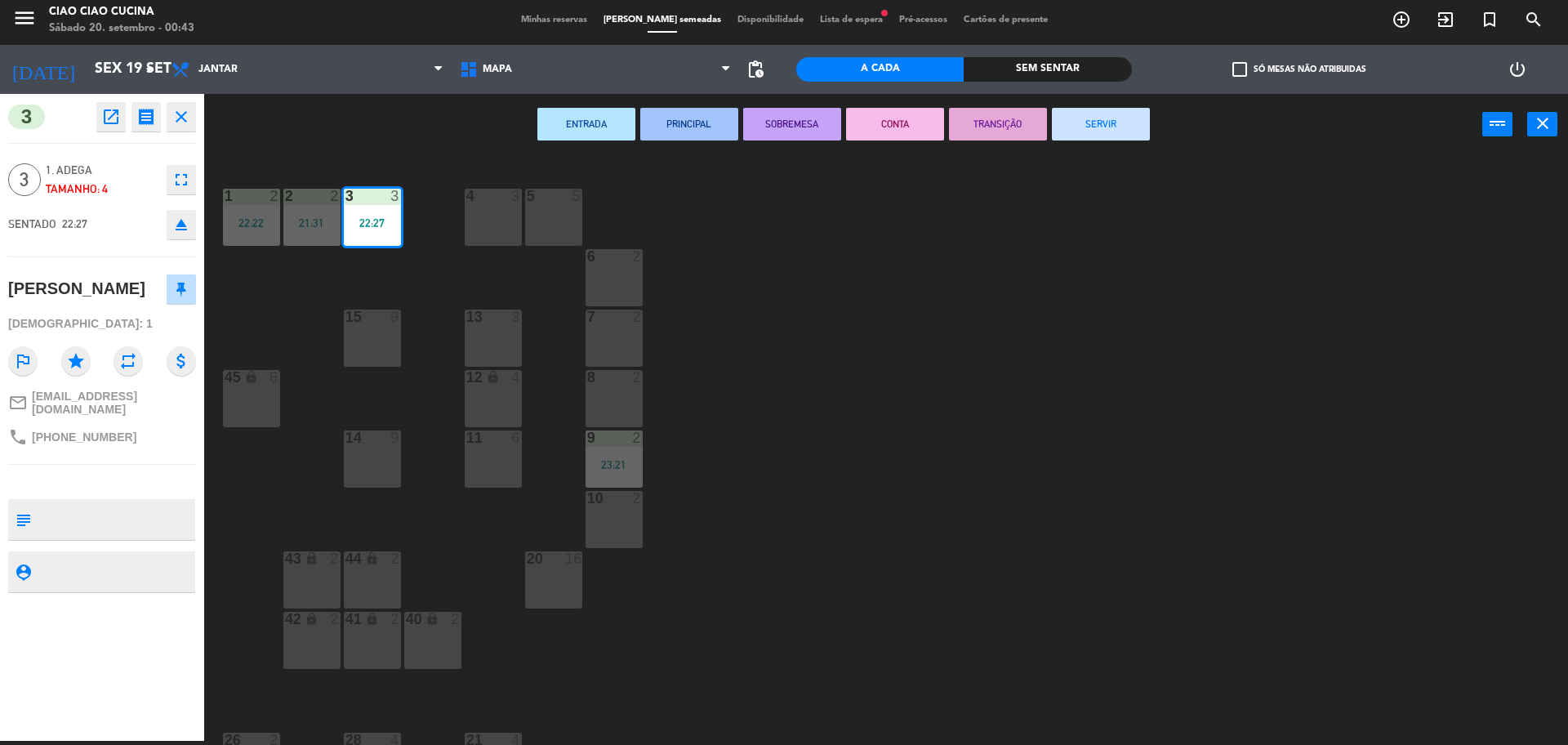
click at [1090, 132] on button "SERVIR" at bounding box center [1102, 124] width 98 height 33
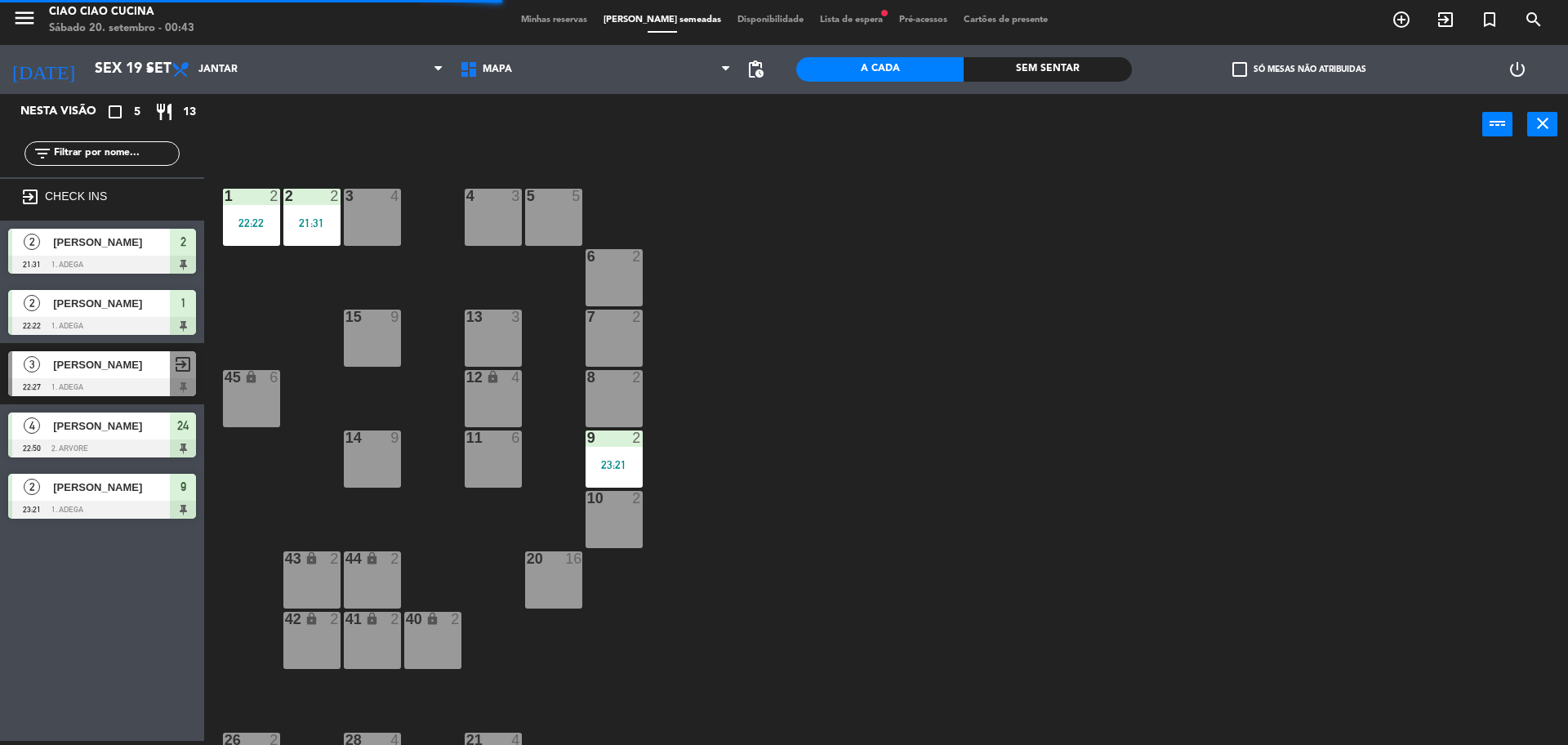
click at [308, 236] on div "2 2 21:31" at bounding box center [311, 217] width 57 height 57
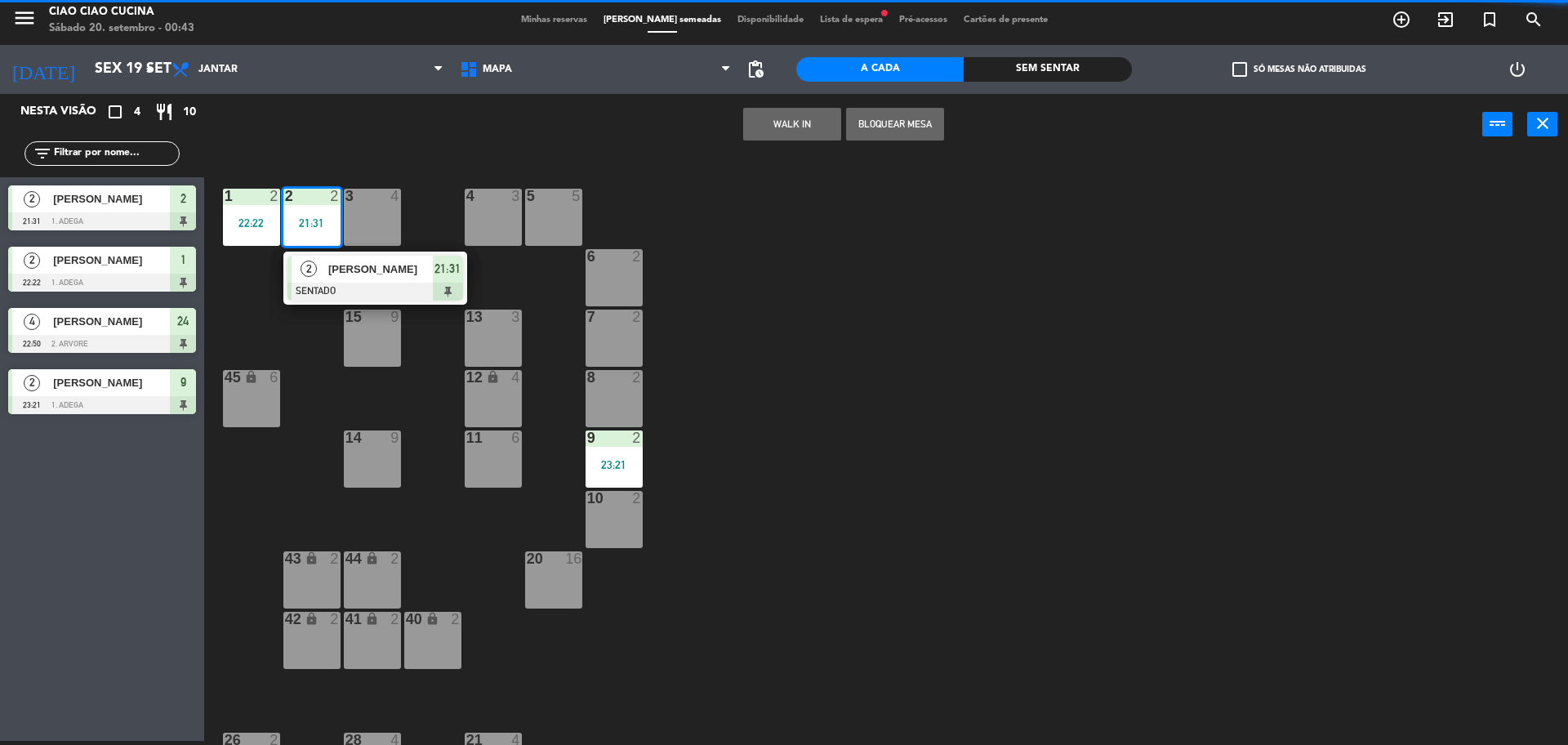
click at [264, 289] on div "1 2 22:22 2 2 21:31 2 [PERSON_NAME] SENTADO 21:31 3 4 5 5 4 3 6 2 13 3 7 2 15 9…" at bounding box center [893, 452] width 1348 height 586
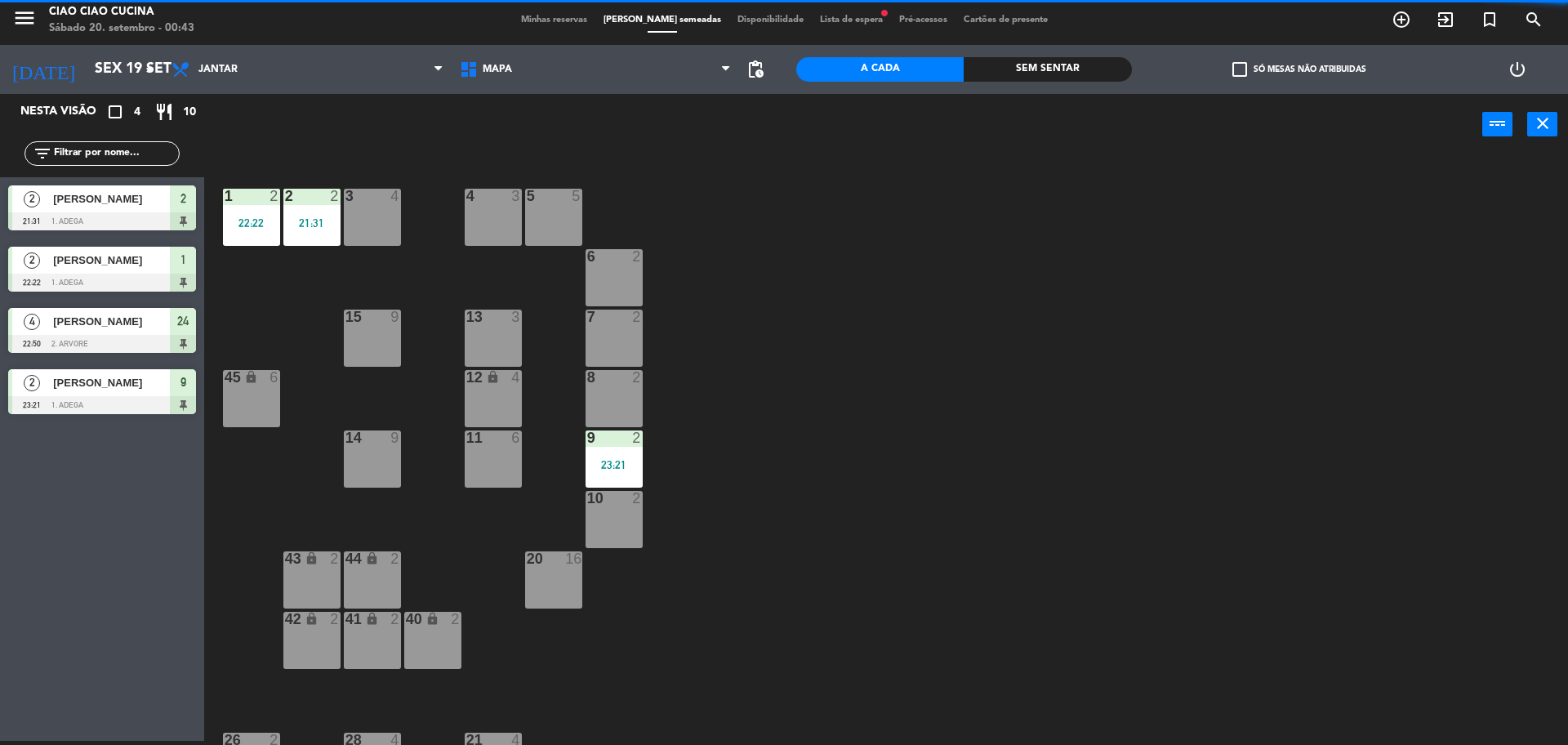
click at [260, 239] on div "1 2 22:22" at bounding box center [251, 217] width 57 height 57
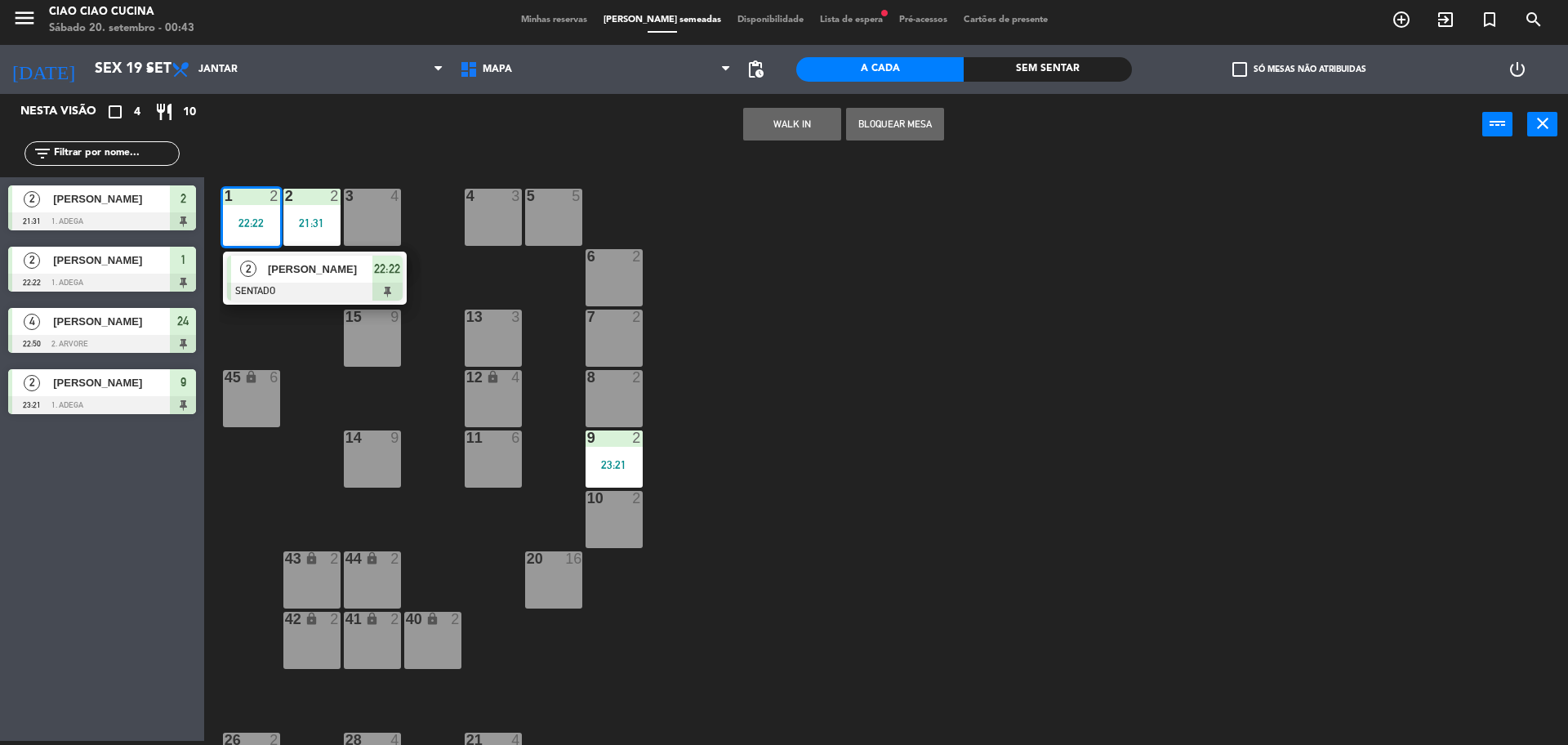
click at [275, 285] on div at bounding box center [315, 291] width 175 height 18
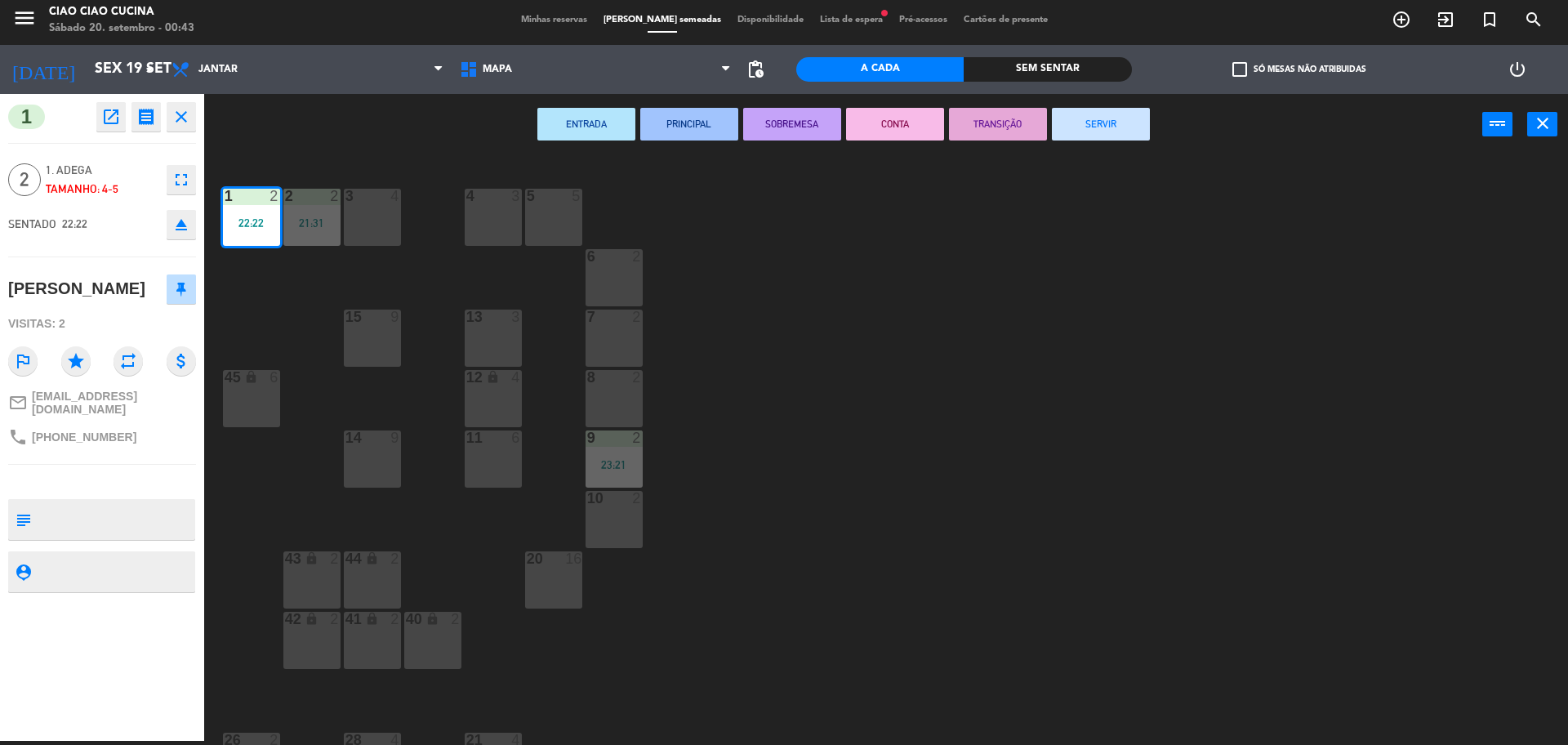
click at [1104, 126] on button "SERVIR" at bounding box center [1102, 124] width 98 height 33
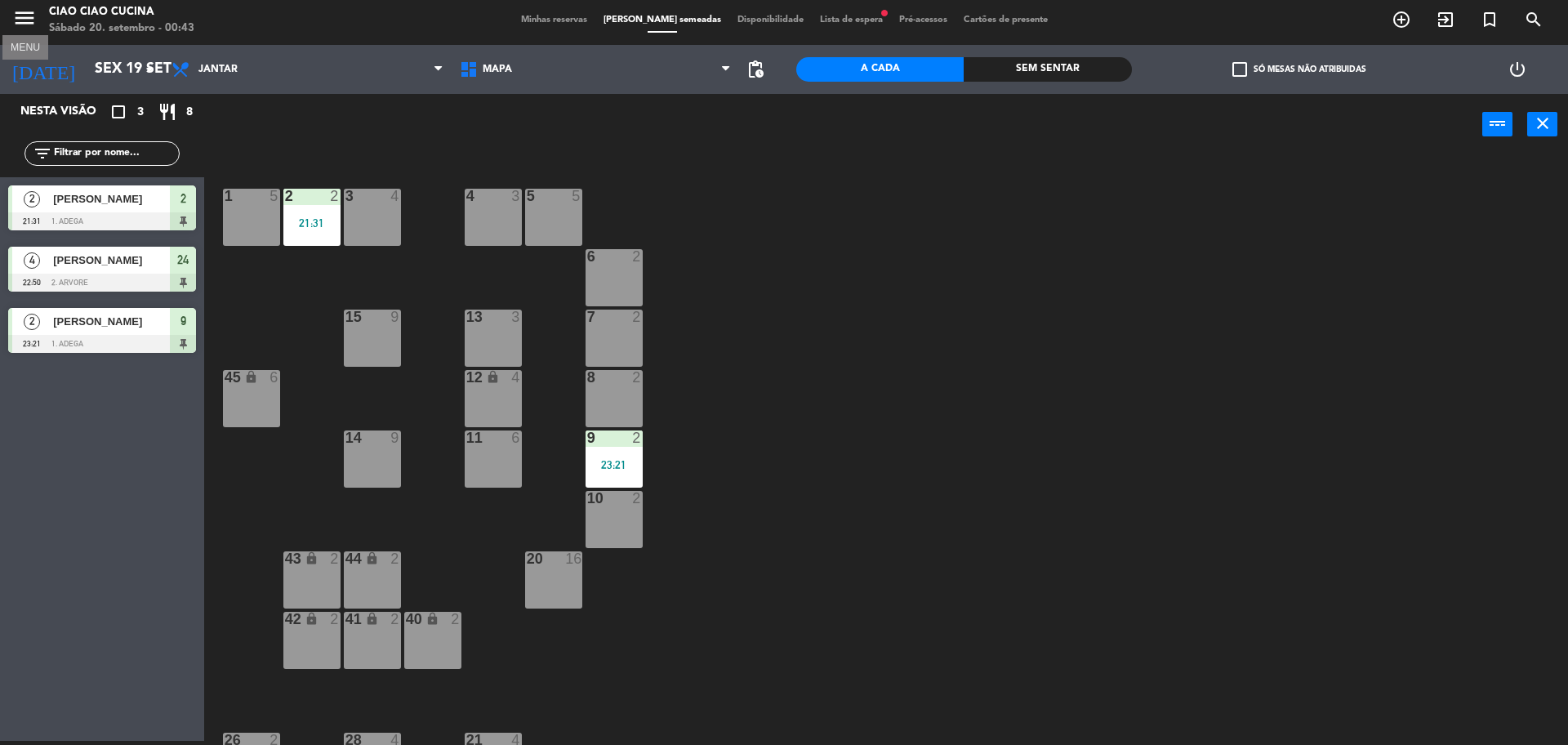
click at [30, 28] on icon "menu" at bounding box center [24, 17] width 24 height 24
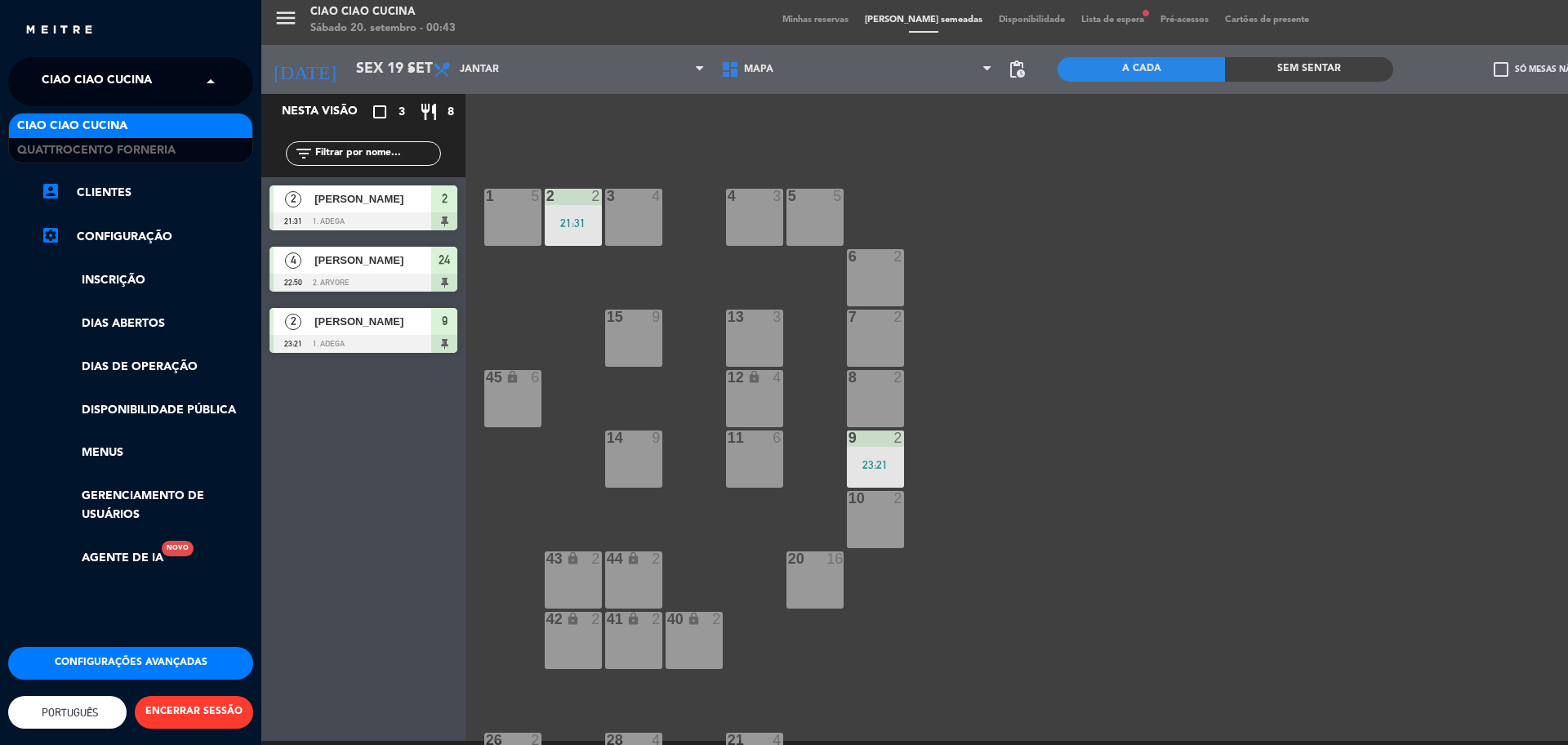
click at [98, 75] on span "Ciao Ciao Cucina" at bounding box center [96, 82] width 110 height 35
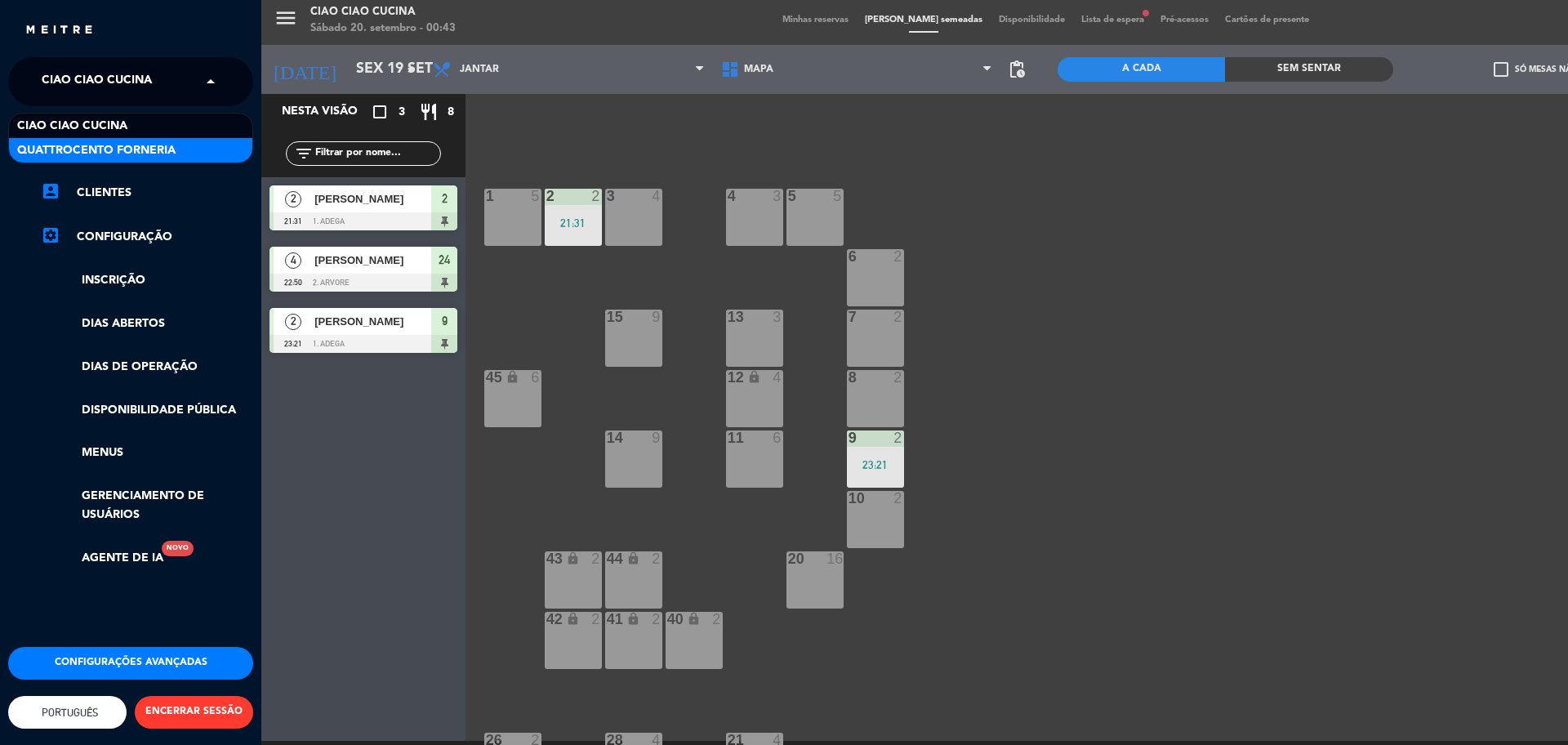
click at [166, 143] on span "Quattrocento Forneria" at bounding box center [96, 150] width 158 height 18
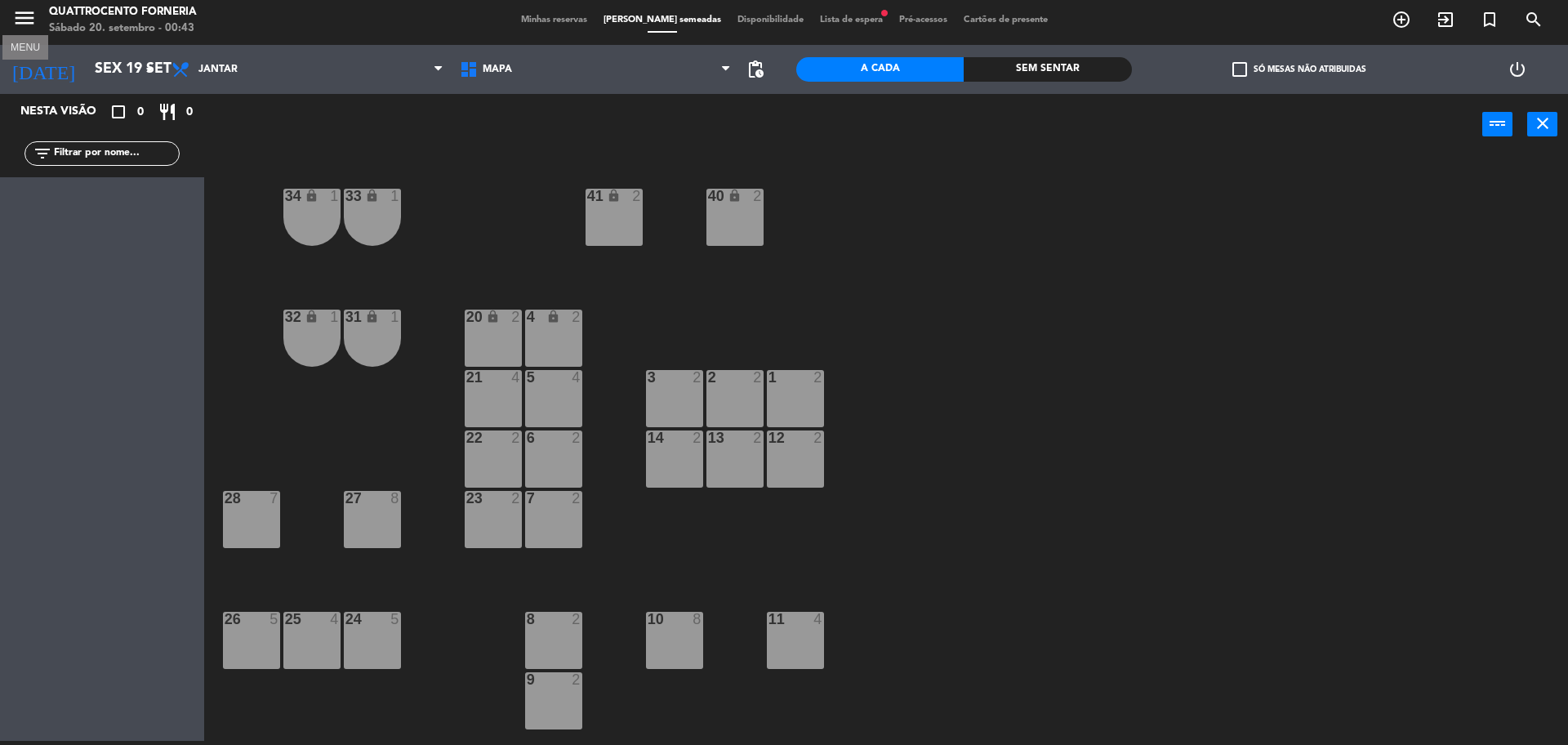
click at [18, 24] on icon "menu" at bounding box center [24, 17] width 24 height 24
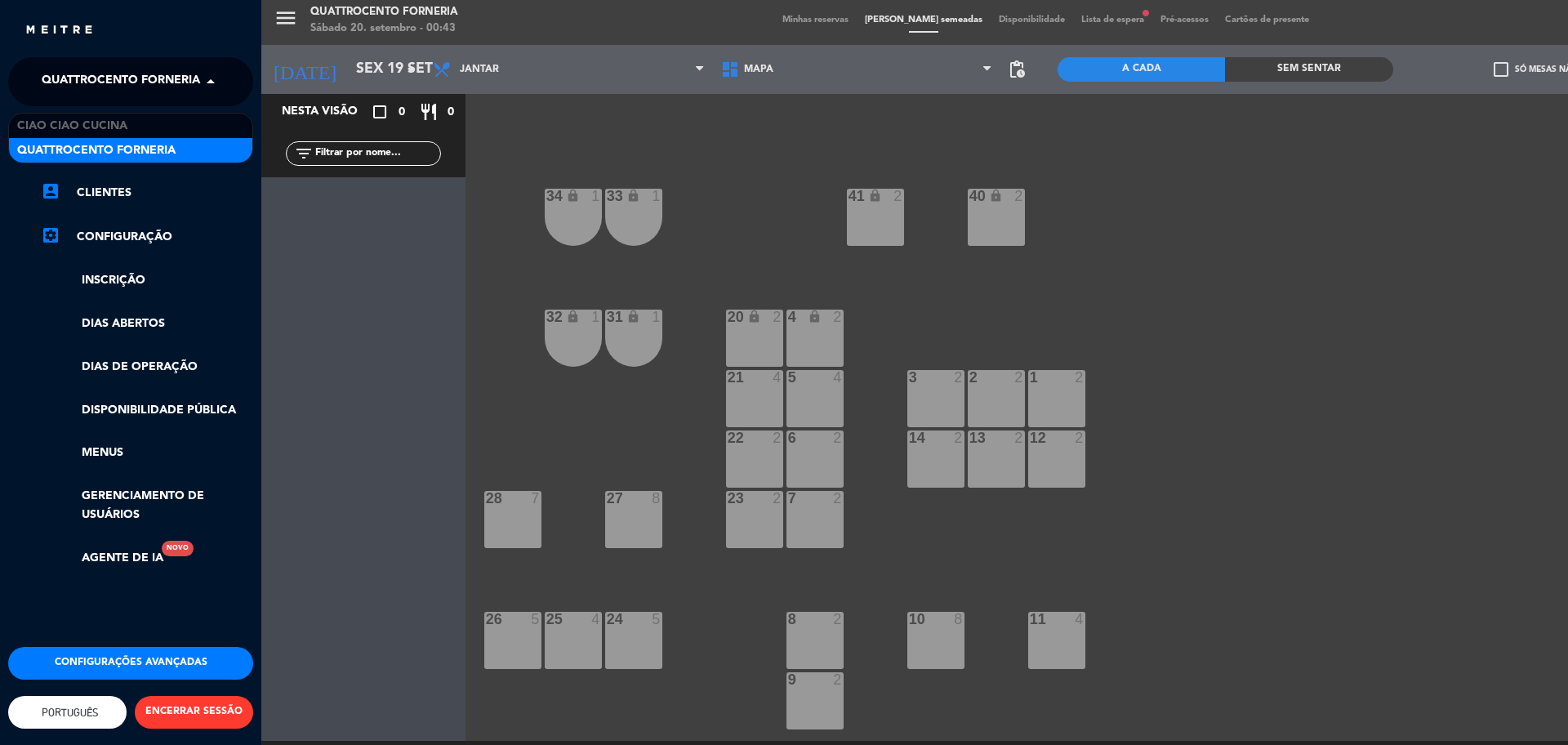
click at [104, 79] on span "Quattrocento Forneria" at bounding box center [120, 82] width 158 height 35
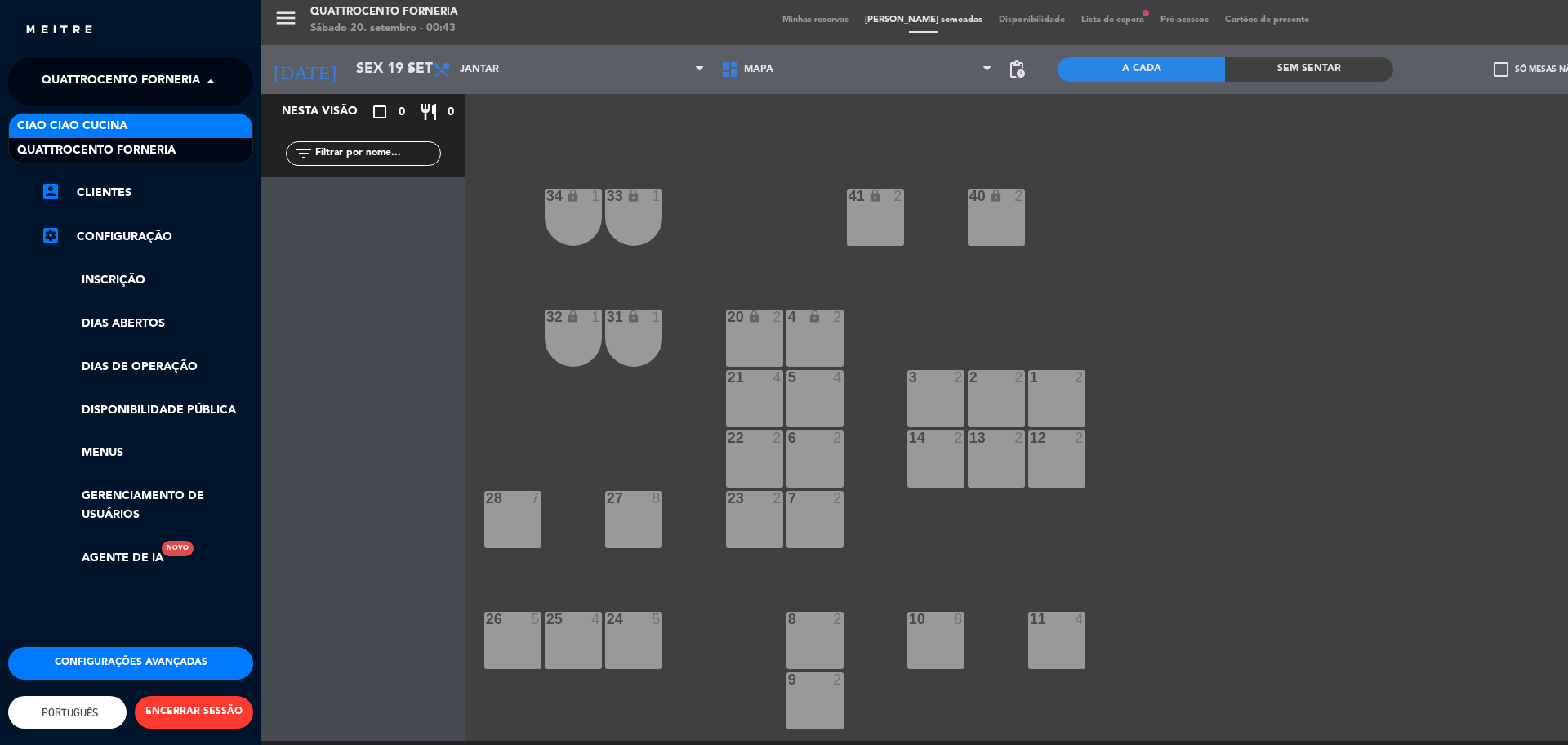
click at [164, 130] on div "Ciao Ciao Cucina" at bounding box center [130, 125] width 244 height 24
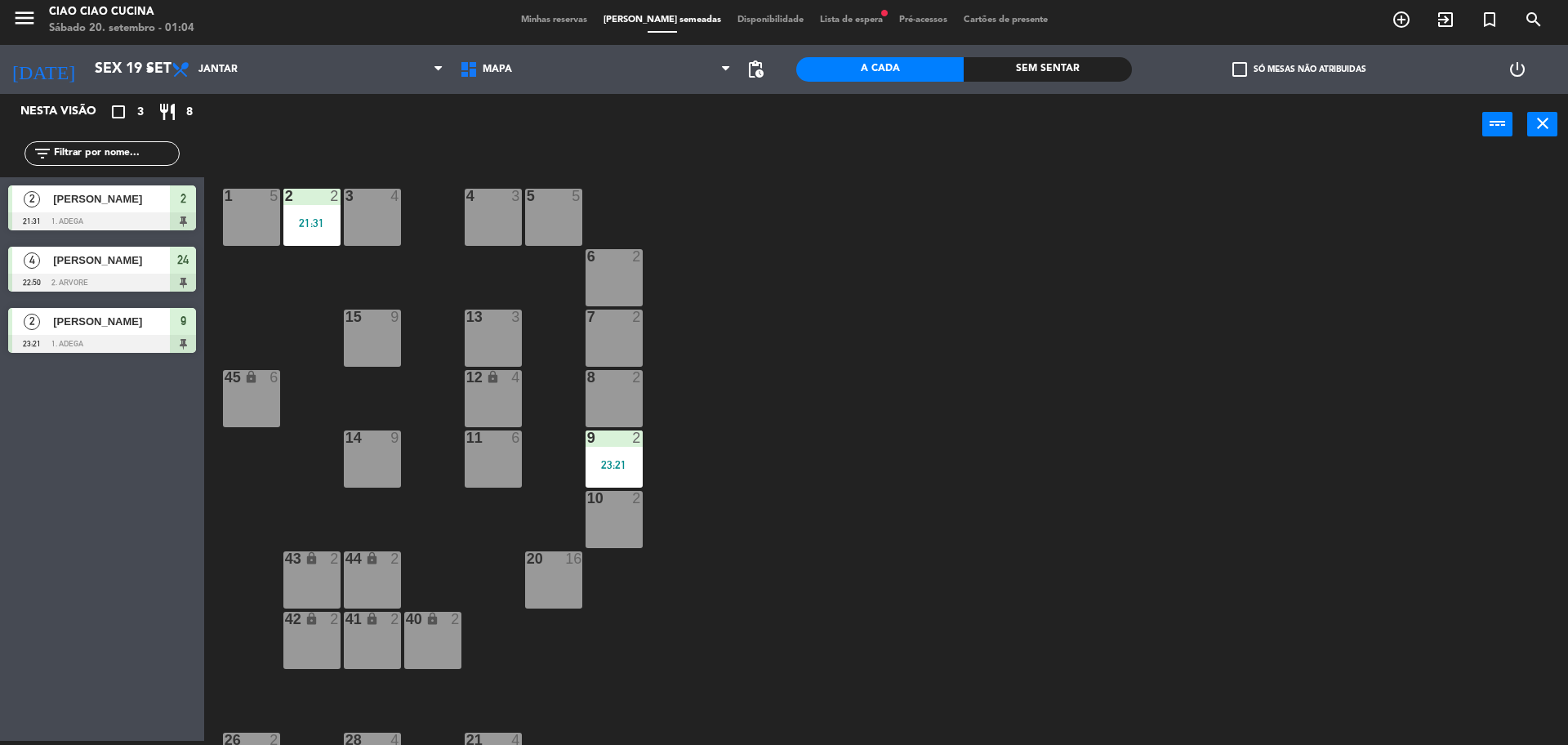
click at [182, 260] on span "24" at bounding box center [183, 259] width 12 height 19
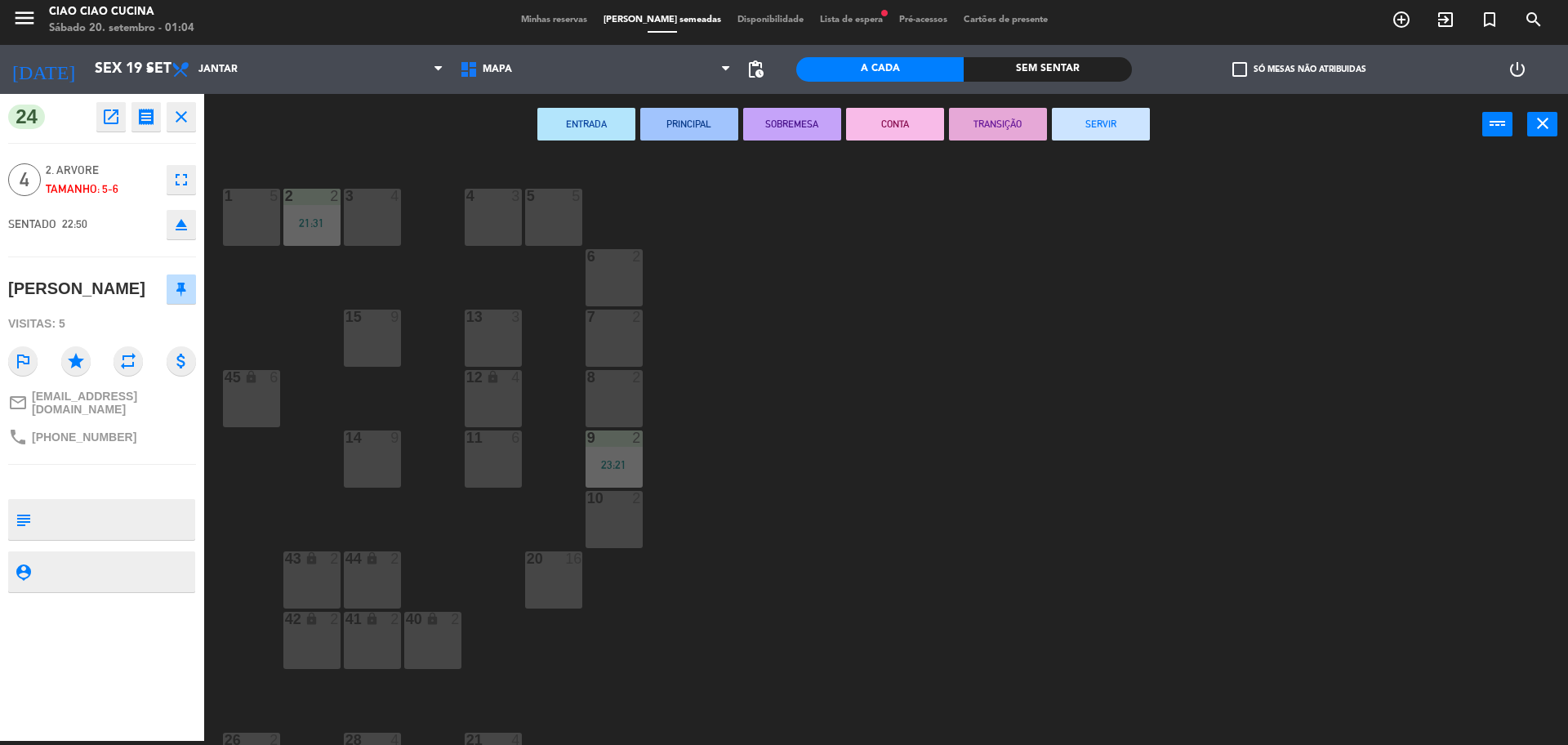
click at [1098, 117] on button "SERVIR" at bounding box center [1102, 124] width 98 height 33
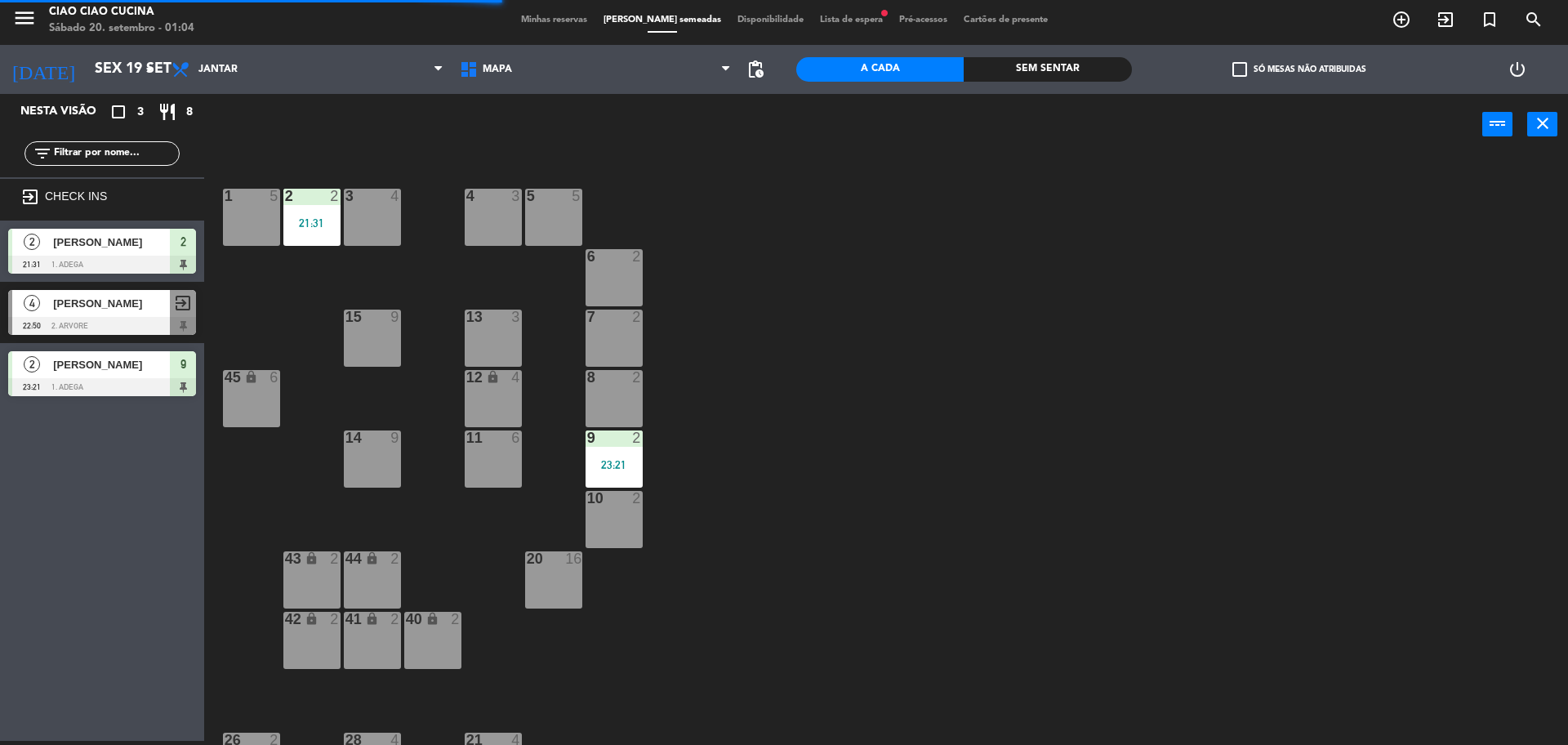
click at [602, 453] on div "9 2 23:21" at bounding box center [614, 459] width 57 height 57
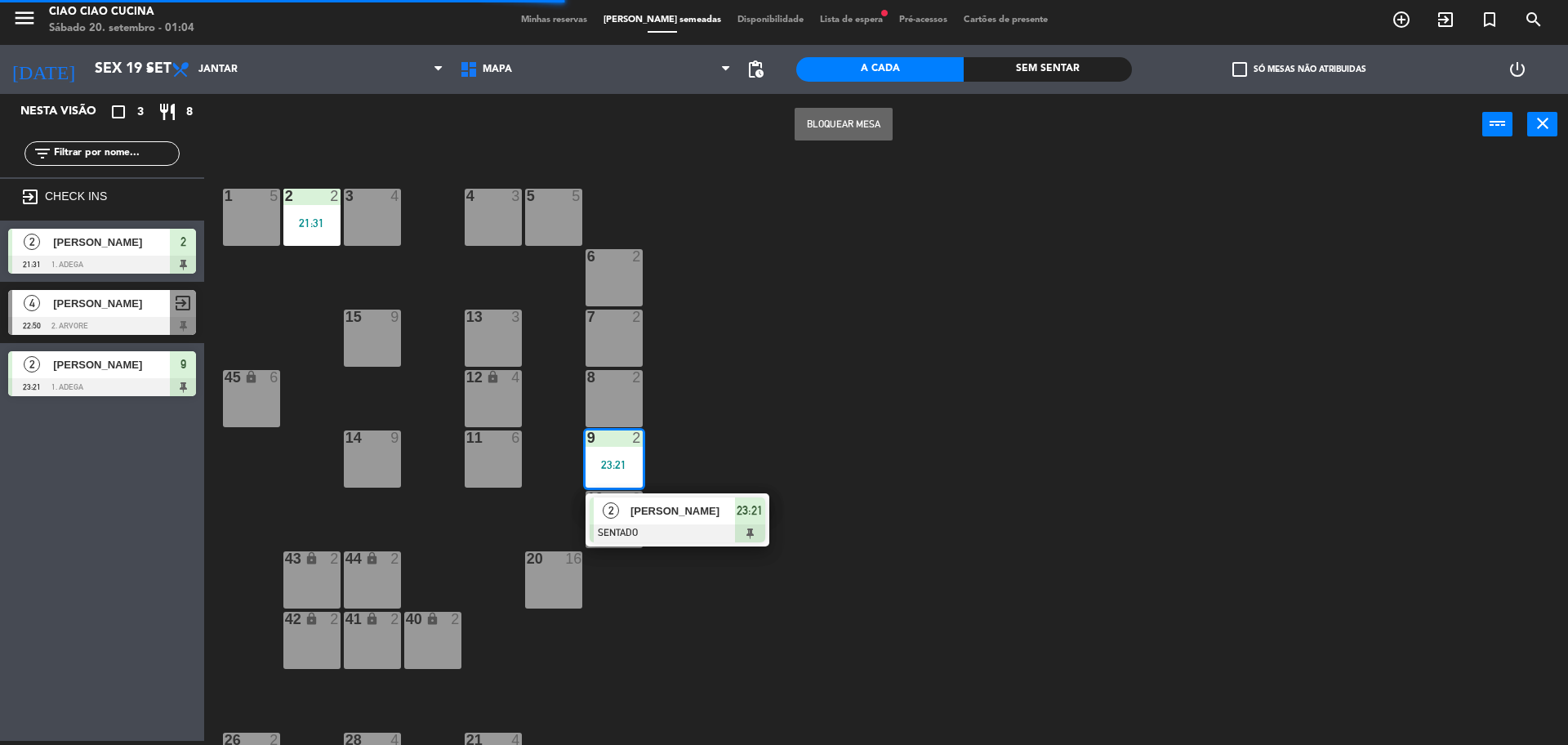
drag, startPoint x: 625, startPoint y: 515, endPoint x: 663, endPoint y: 480, distance: 51.7
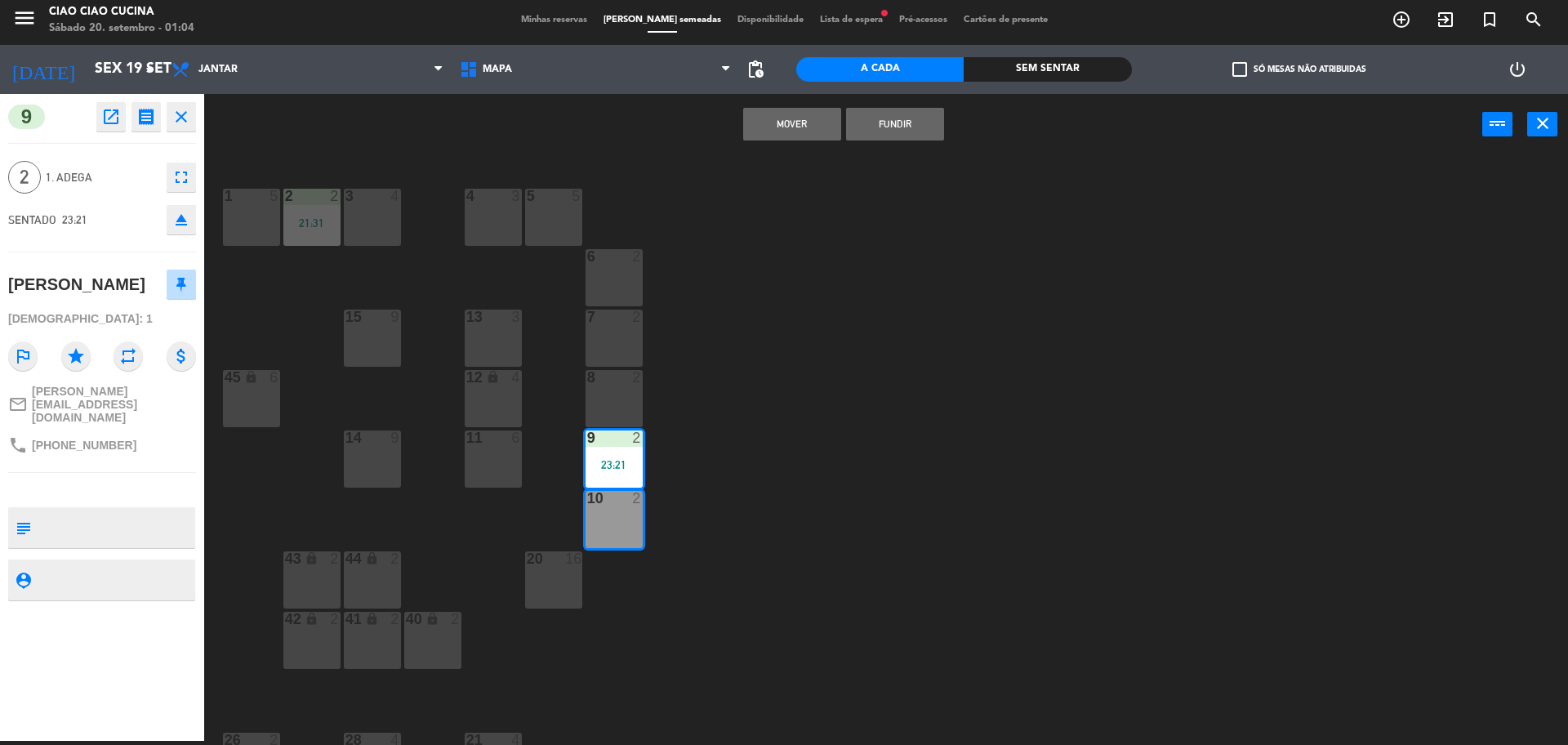
click at [687, 450] on div "1 5 2 2 21:31 3 4 5 5 4 3 6 2 13 3 7 2 15 9 12 lock 4 8 2 45 lock 6 14 9 11 6 9…" at bounding box center [893, 452] width 1348 height 586
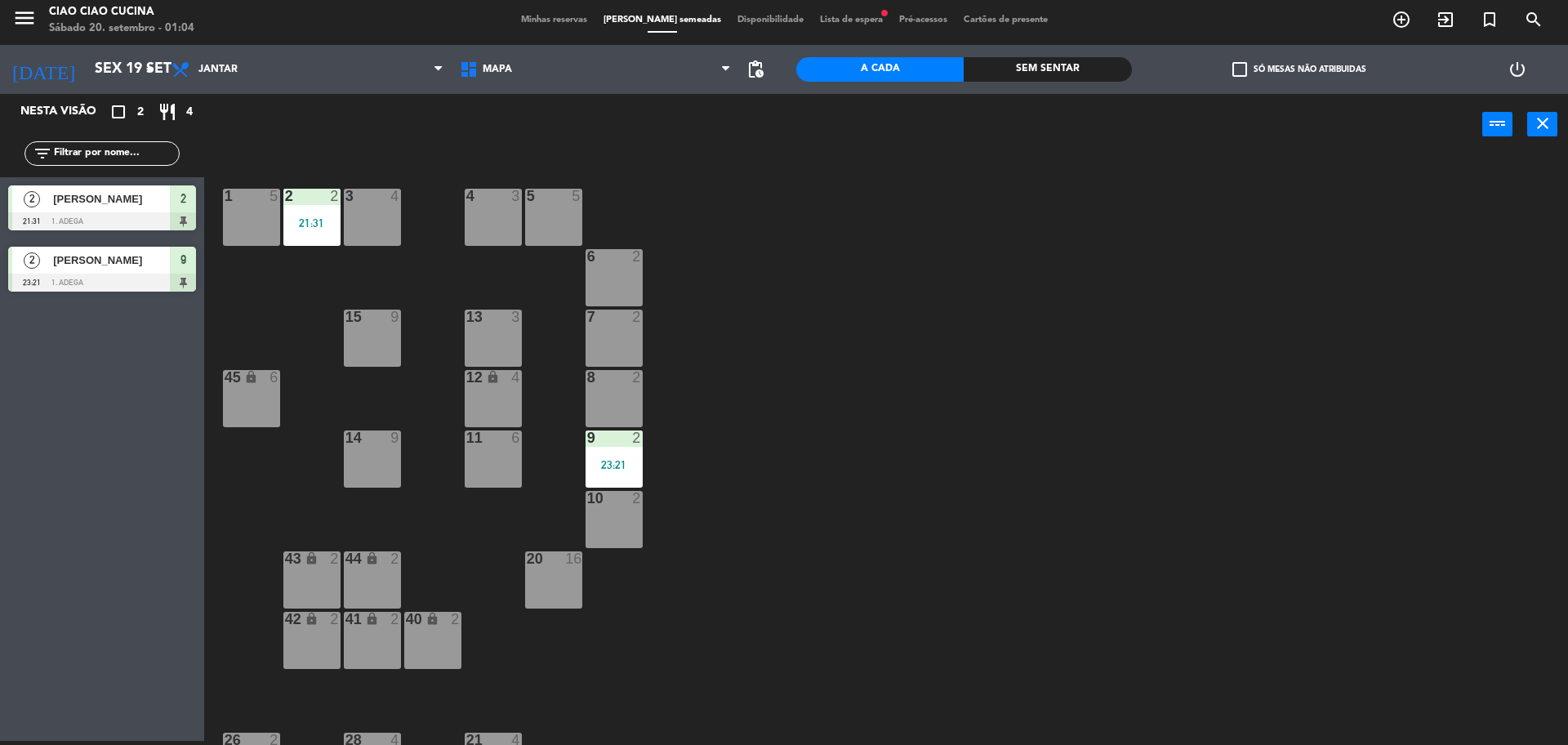
click at [624, 453] on div "9 2 23:21" at bounding box center [614, 459] width 57 height 57
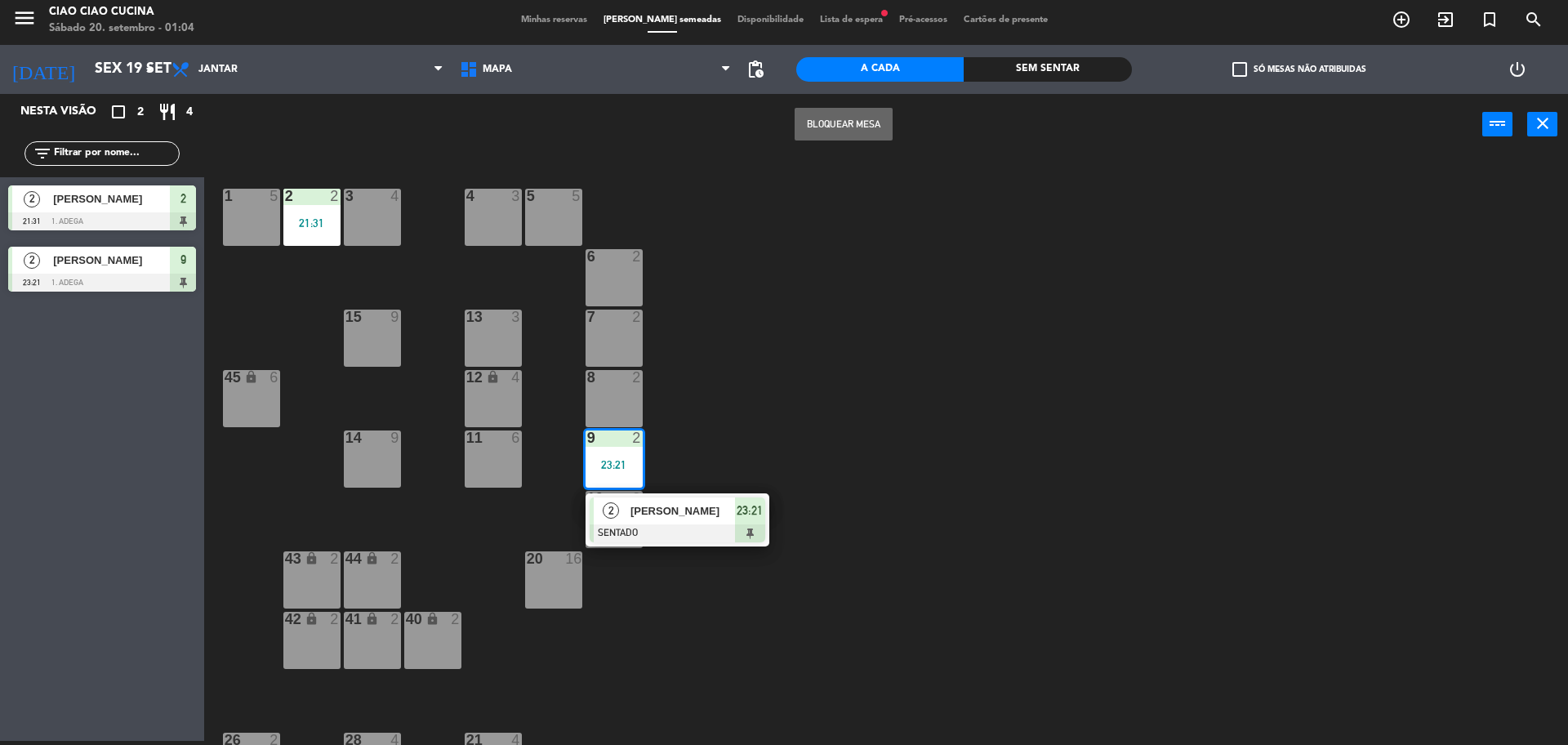
click at [632, 510] on span "[PERSON_NAME]" at bounding box center [682, 511] width 104 height 17
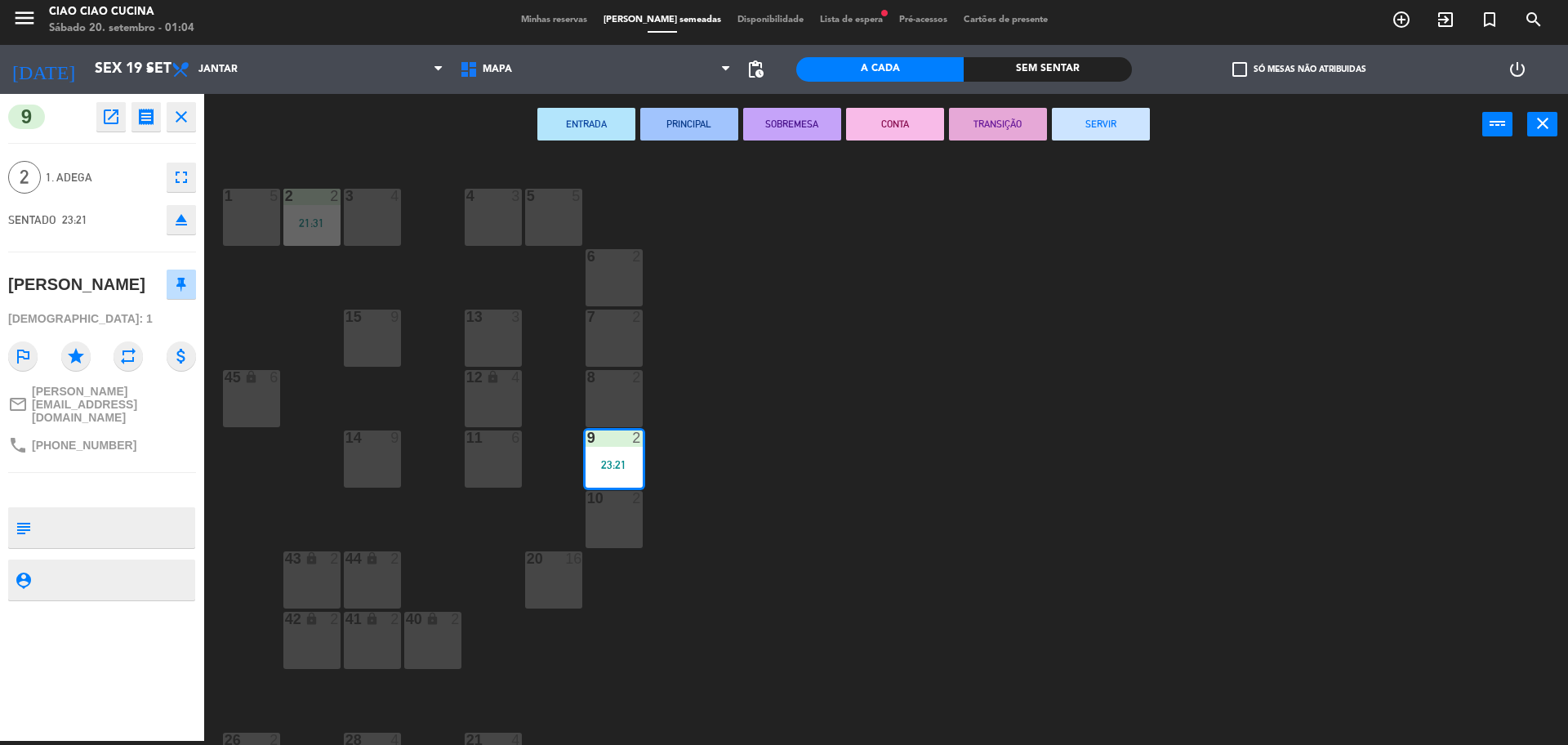
click at [1104, 126] on button "SERVIR" at bounding box center [1102, 124] width 98 height 33
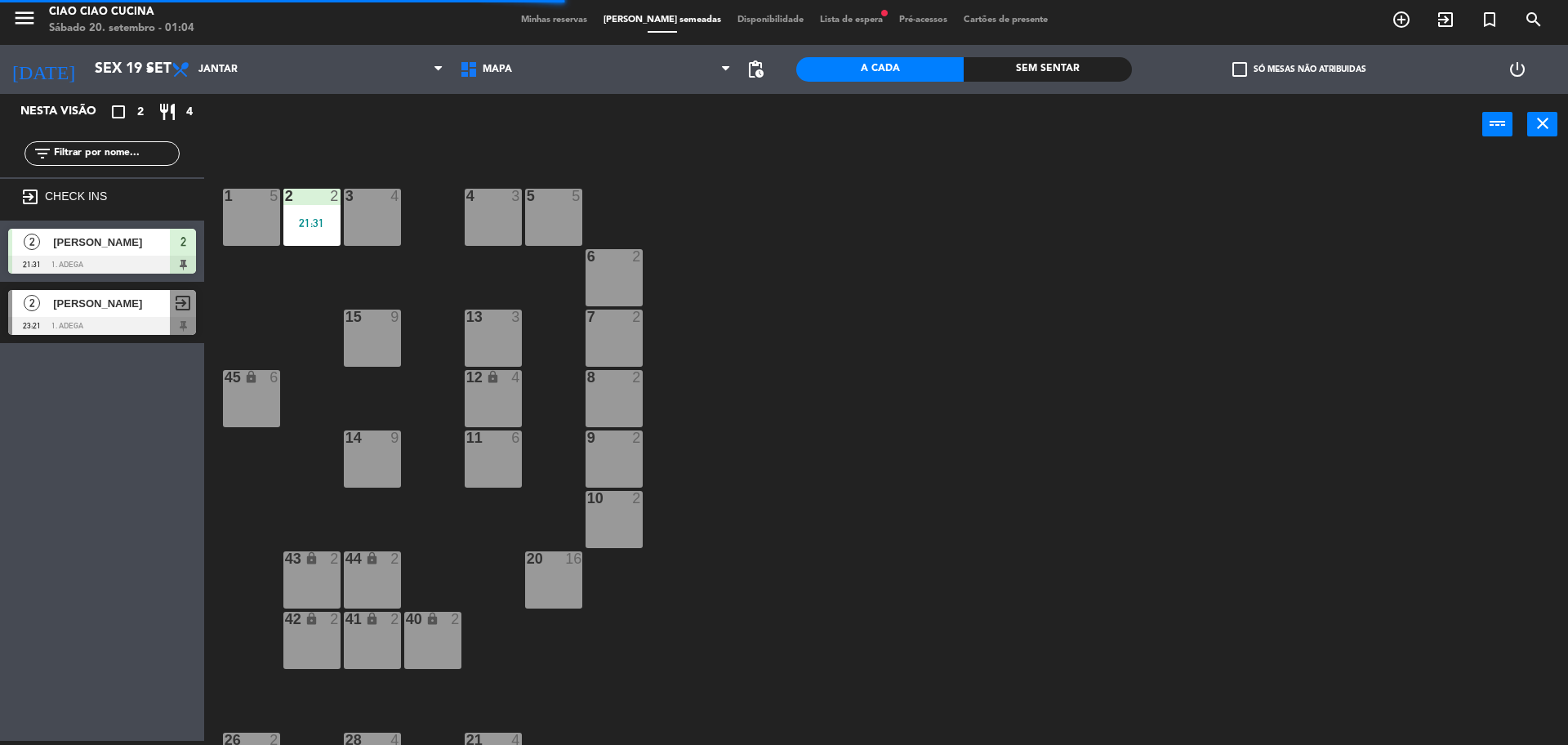
click at [146, 249] on span "[PERSON_NAME]" at bounding box center [111, 242] width 117 height 17
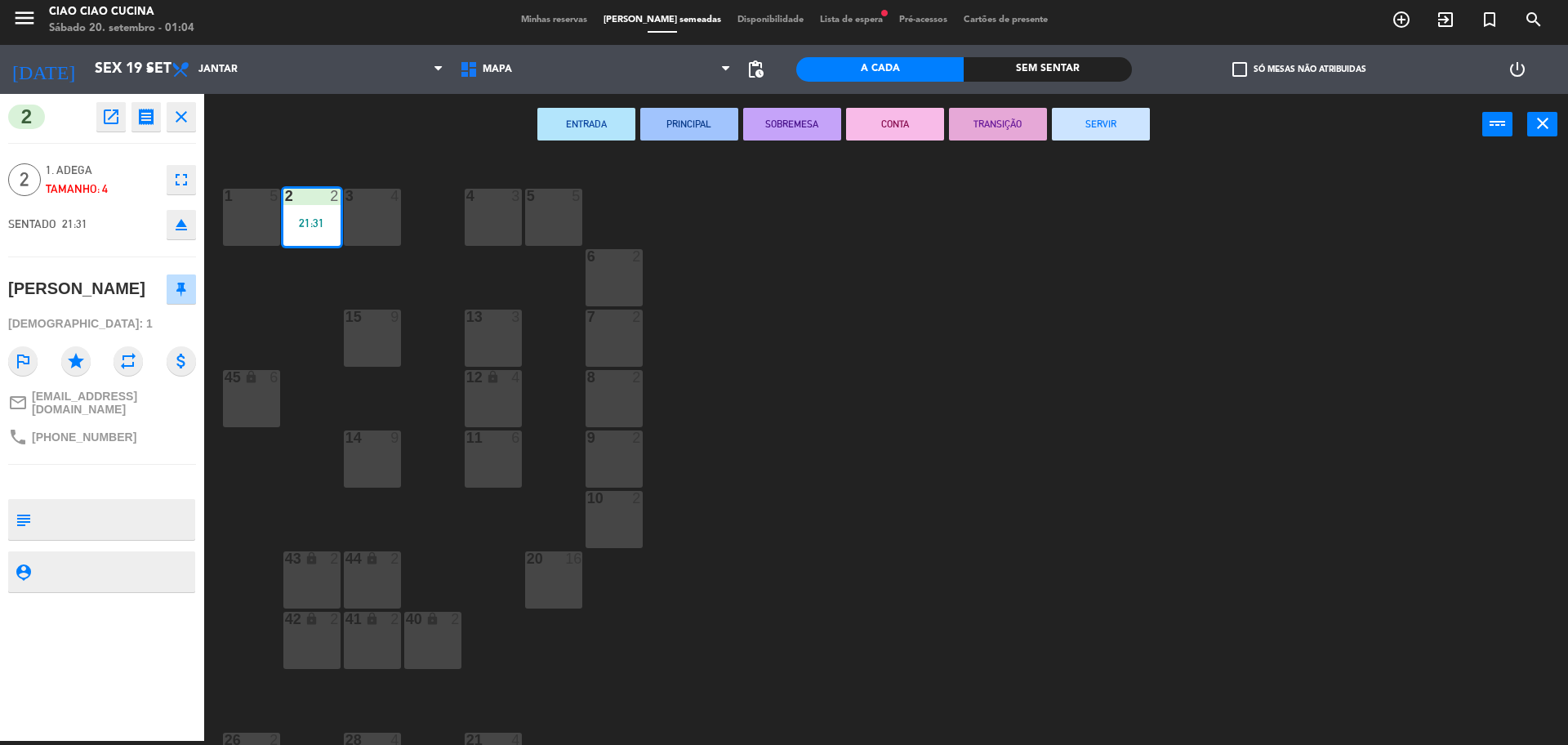
click at [1079, 130] on button "SERVIR" at bounding box center [1102, 124] width 98 height 33
